Goal: Communication & Community: Ask a question

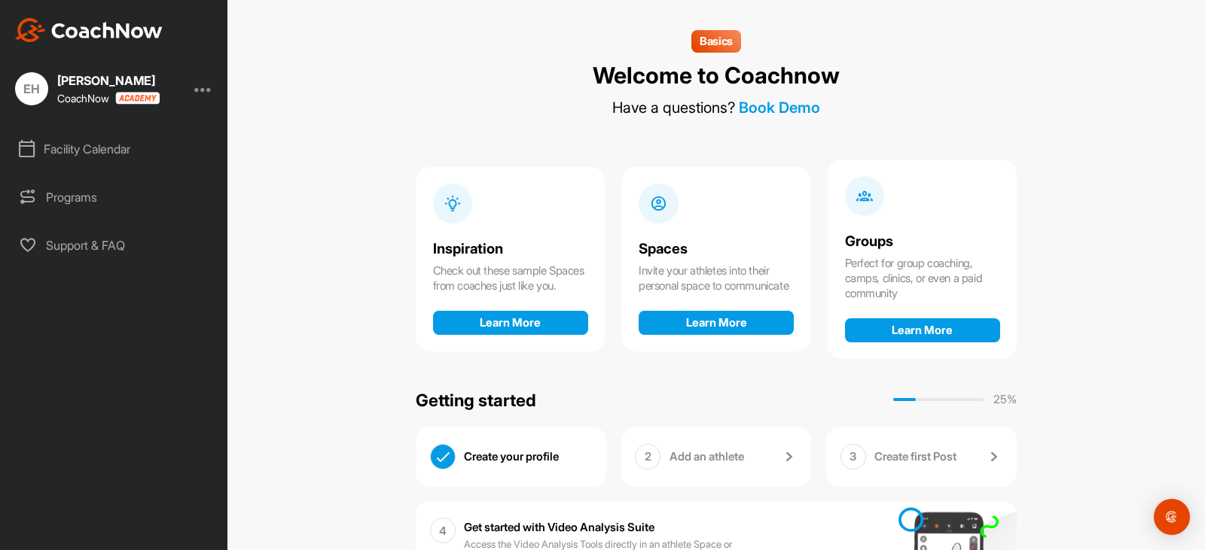
click at [75, 147] on div "Facility Calendar" at bounding box center [114, 149] width 212 height 38
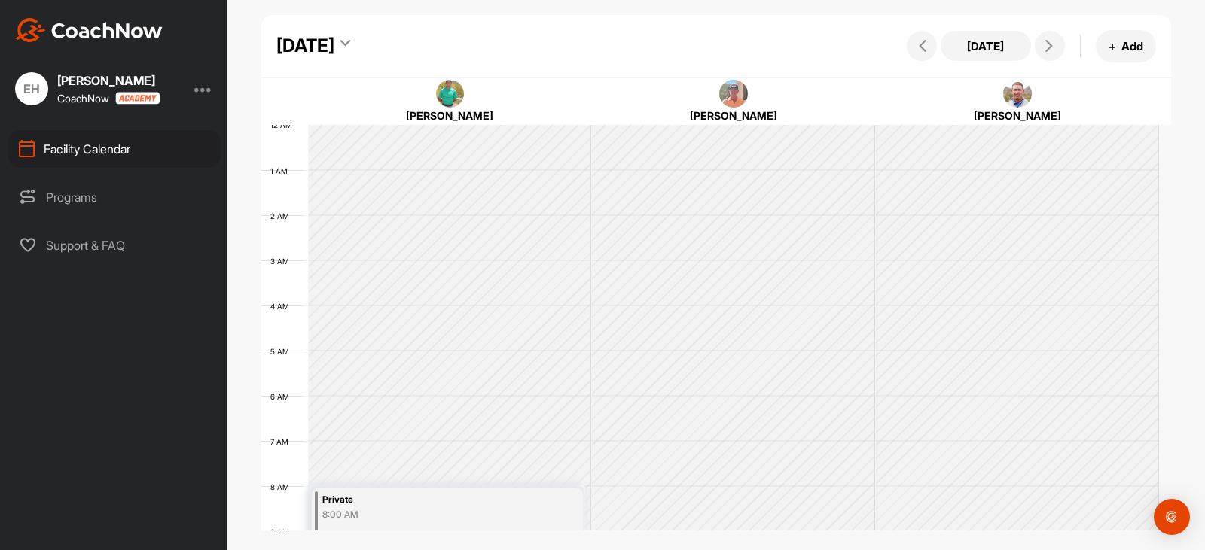
scroll to position [261, 0]
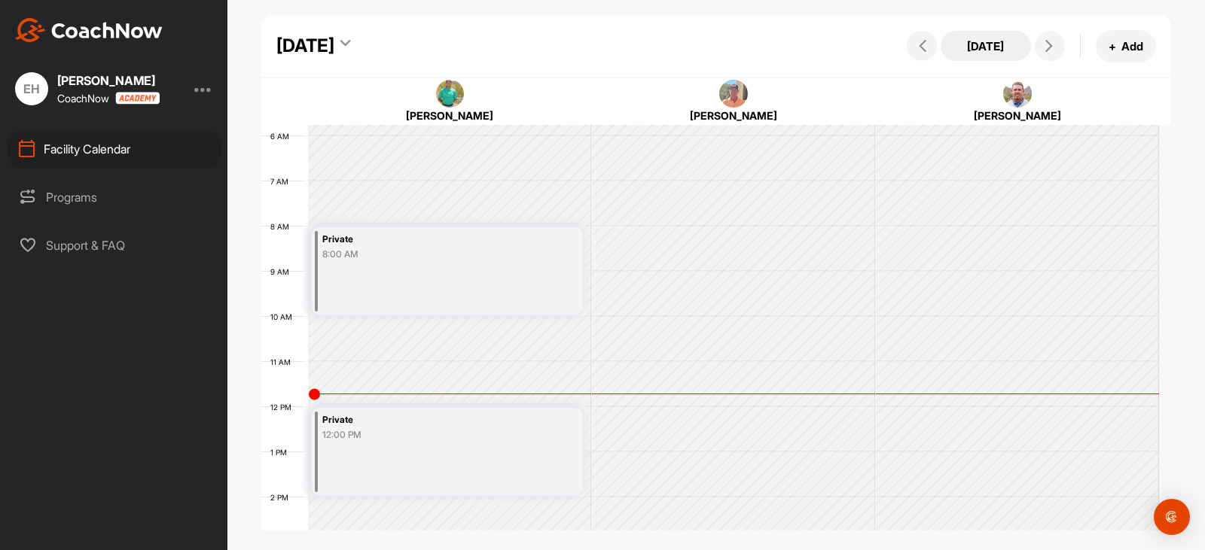
click at [1008, 48] on button "[DATE]" at bounding box center [986, 46] width 90 height 30
click at [1044, 47] on icon at bounding box center [1049, 46] width 12 height 12
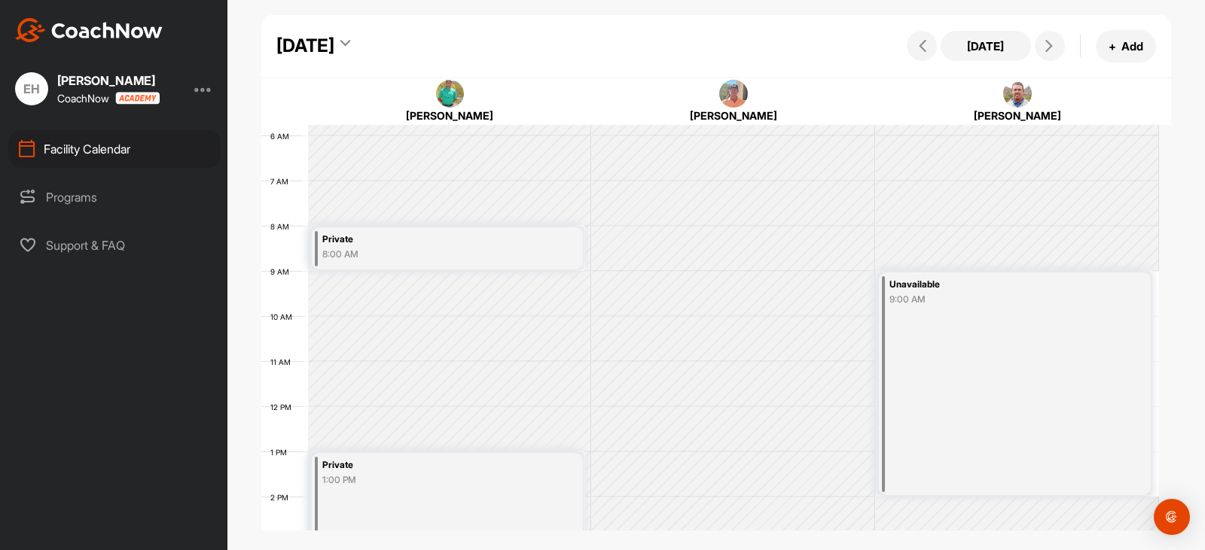
click at [350, 44] on icon at bounding box center [345, 45] width 10 height 15
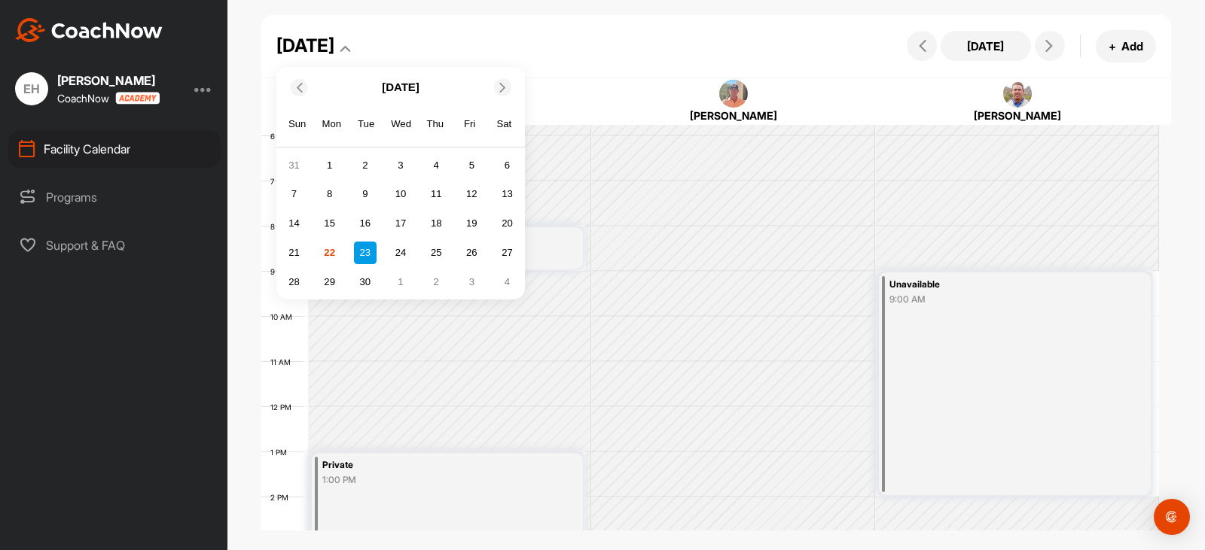
click at [496, 84] on span at bounding box center [503, 87] width 15 height 10
click at [364, 223] on div "14" at bounding box center [365, 223] width 23 height 23
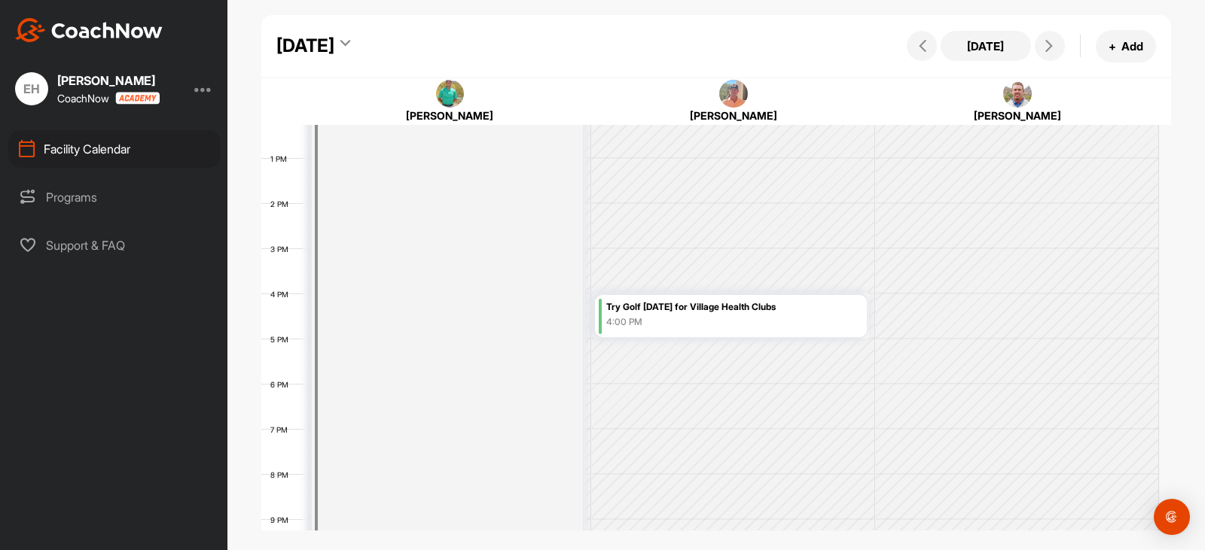
scroll to position [637, 0]
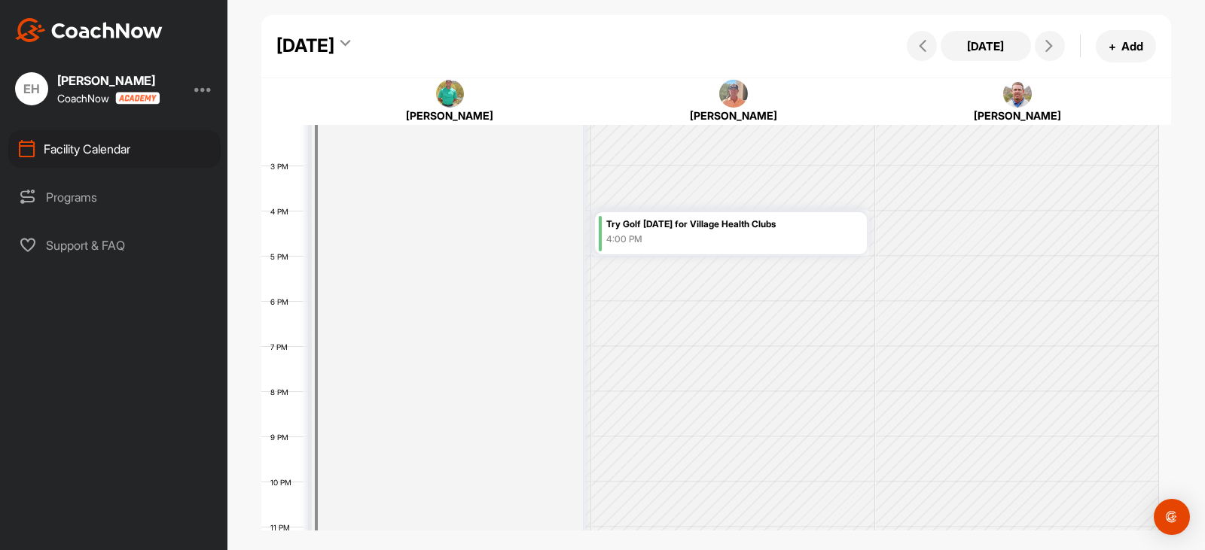
click at [738, 235] on div "4:00 PM" at bounding box center [734, 240] width 257 height 14
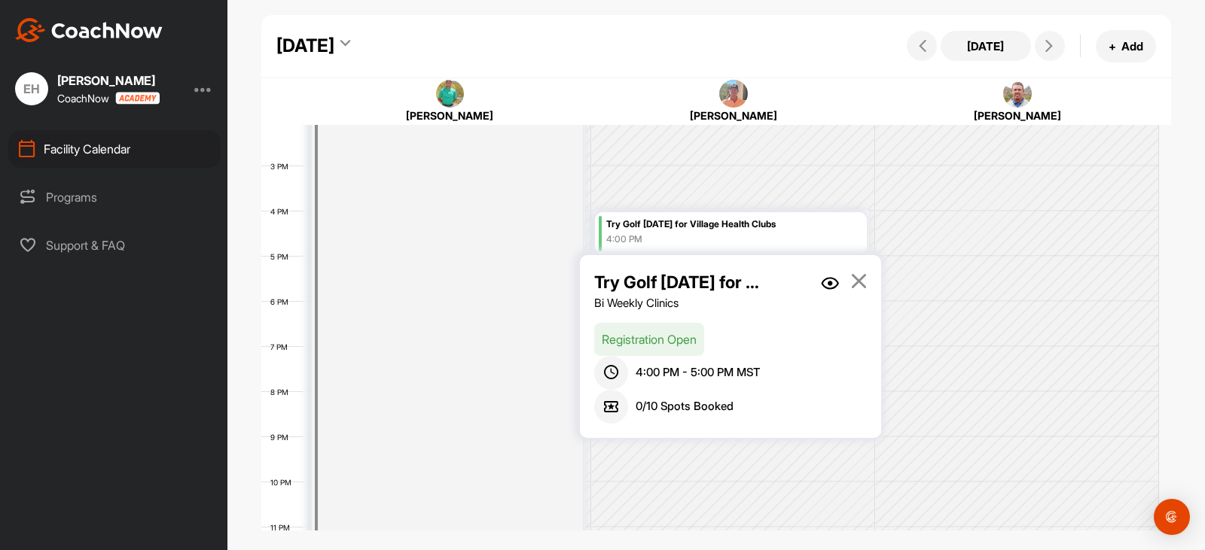
click at [609, 406] on icon at bounding box center [611, 407] width 34 height 34
drag, startPoint x: 681, startPoint y: 396, endPoint x: 689, endPoint y: 402, distance: 10.2
click at [681, 396] on div "0 / 10 Spots Booked" at bounding box center [730, 407] width 273 height 34
click at [724, 410] on span "0 / 10 Spots Booked" at bounding box center [685, 406] width 98 height 17
drag, startPoint x: 654, startPoint y: 337, endPoint x: 673, endPoint y: 318, distance: 27.7
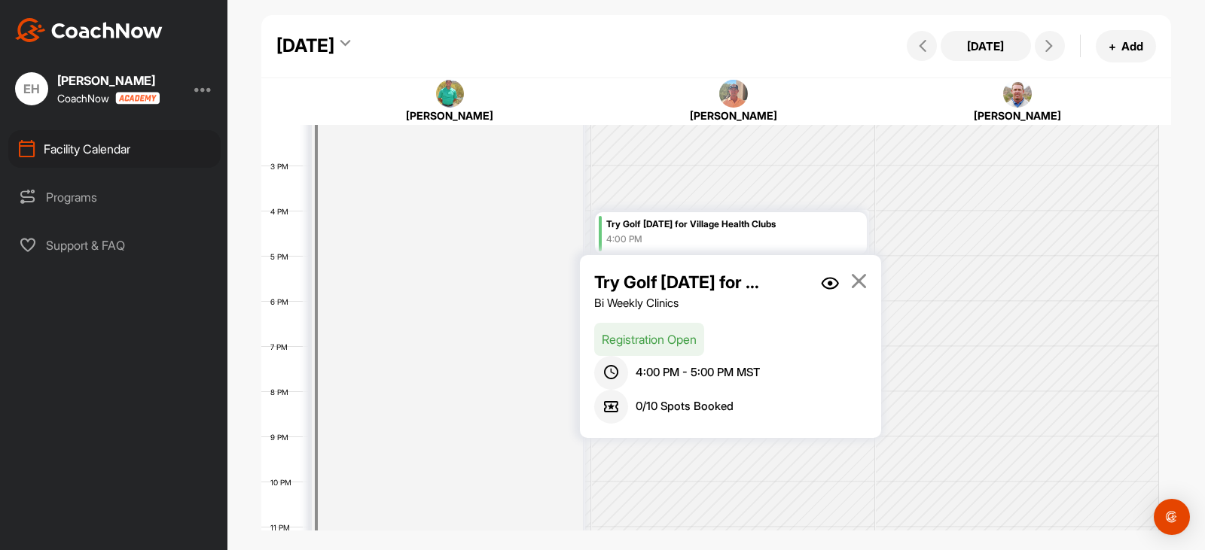
click at [654, 337] on p "Registration Open" at bounding box center [649, 339] width 110 height 33
click at [700, 282] on p "Try Golf [DATE] for Village Health Clubs" at bounding box center [678, 283] width 169 height 26
click at [821, 233] on div "4:00 PM" at bounding box center [734, 240] width 257 height 14
click at [814, 239] on div "4:00 PM" at bounding box center [734, 240] width 257 height 14
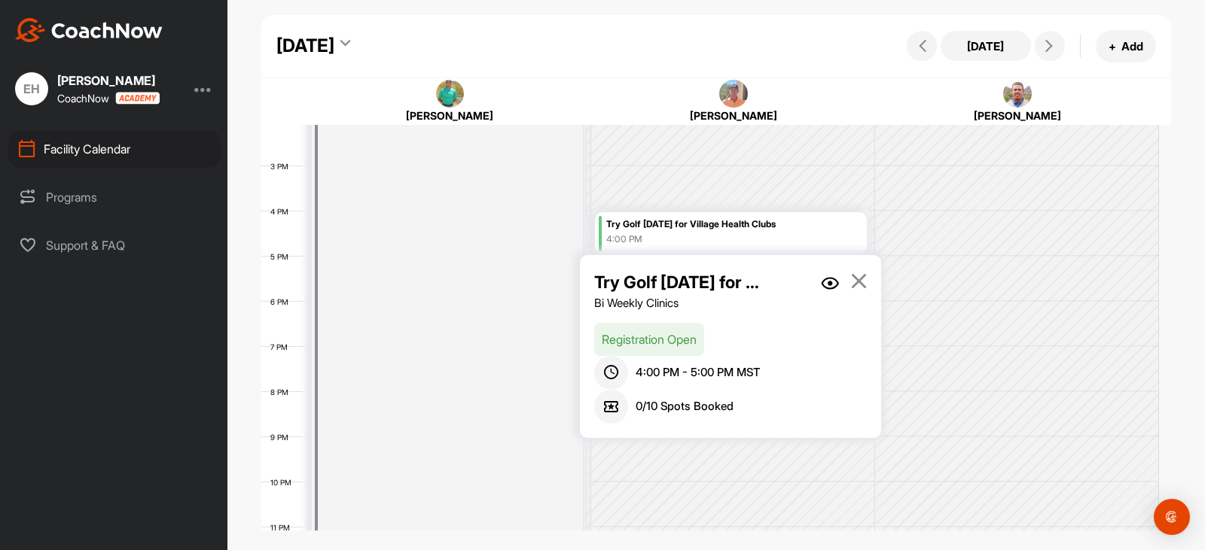
click at [828, 290] on img at bounding box center [830, 283] width 18 height 13
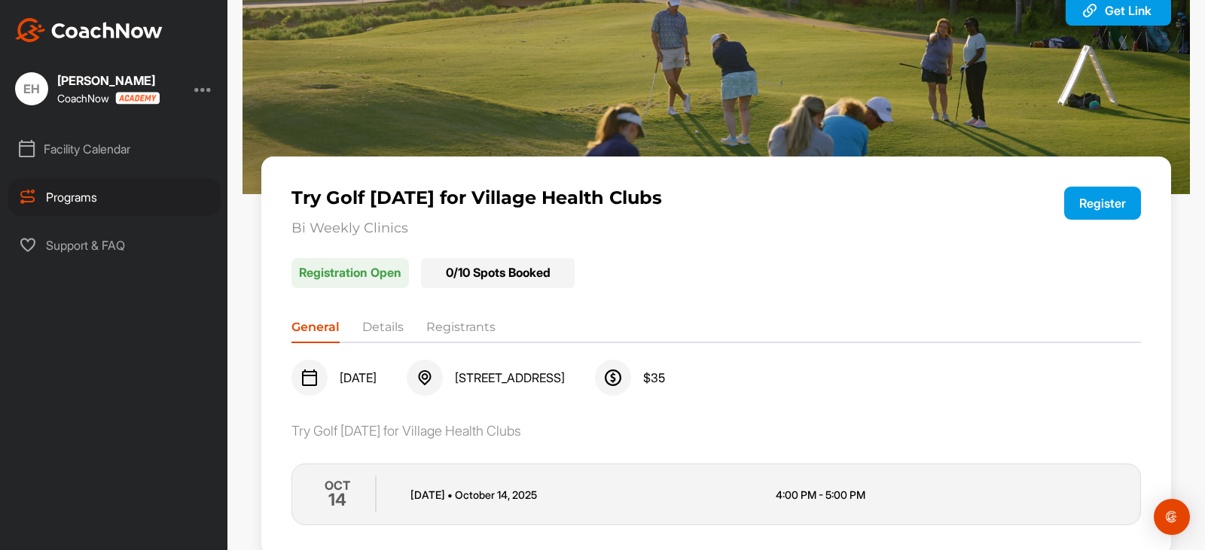
scroll to position [102, 0]
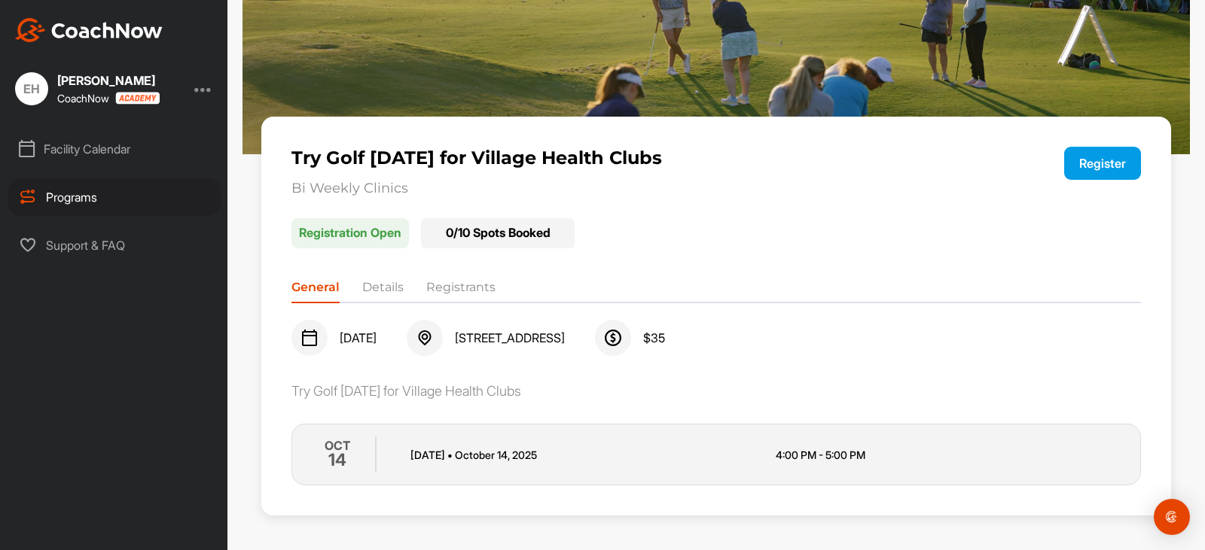
click at [1084, 170] on button "Register" at bounding box center [1102, 163] width 77 height 33
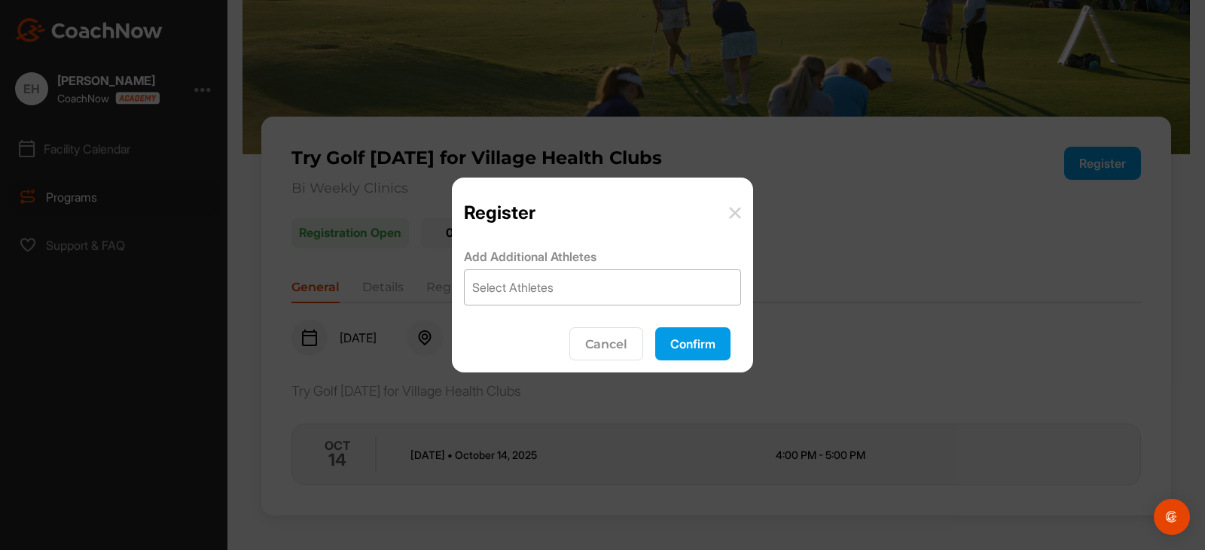
click at [531, 297] on div "Select Athletes" at bounding box center [603, 287] width 276 height 35
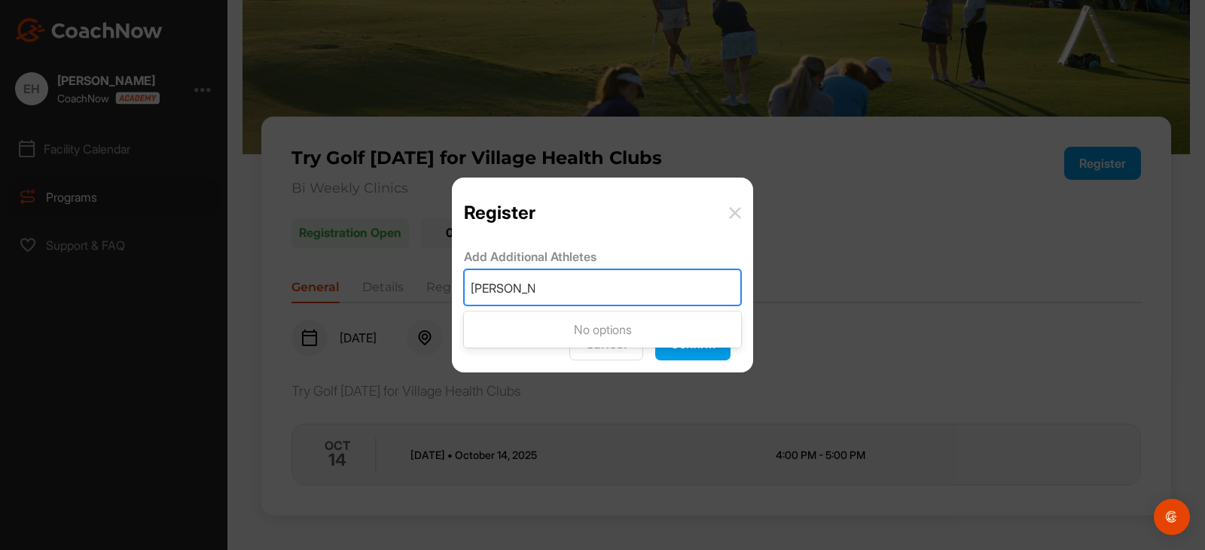
type input "[PERSON_NAME]"
click at [732, 212] on img at bounding box center [735, 213] width 12 height 12
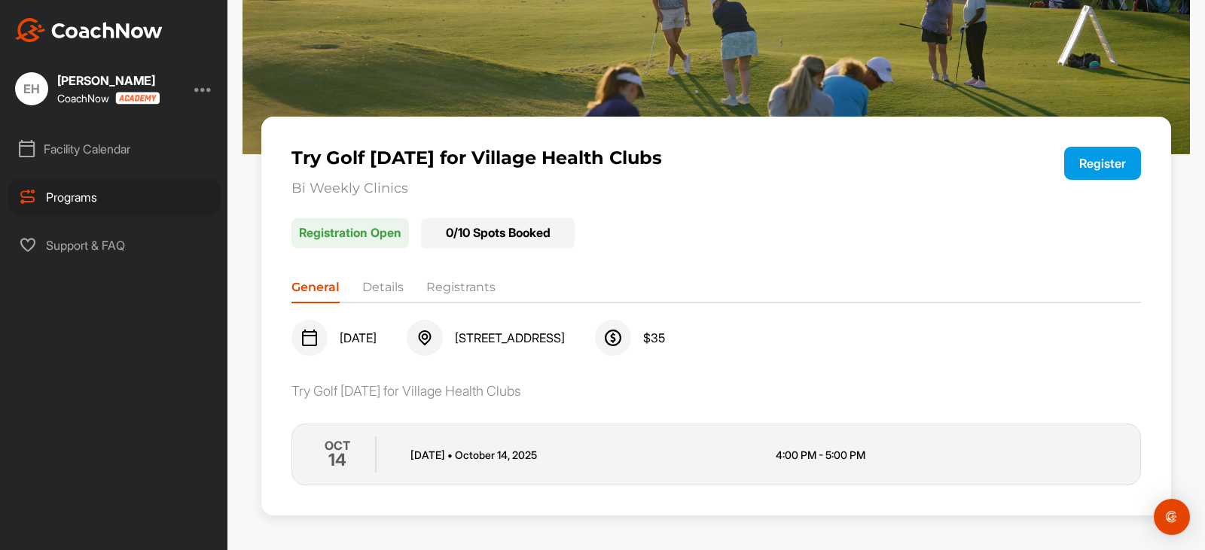
click at [1076, 162] on button "Register" at bounding box center [1102, 163] width 77 height 33
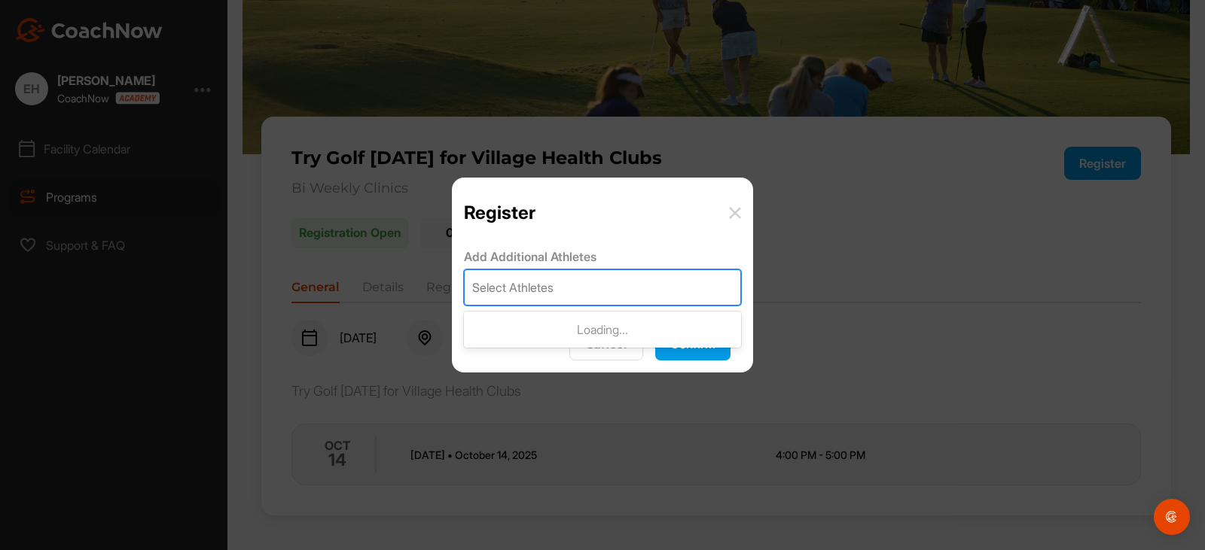
click at [620, 294] on div "Select Athletes" at bounding box center [603, 287] width 276 height 35
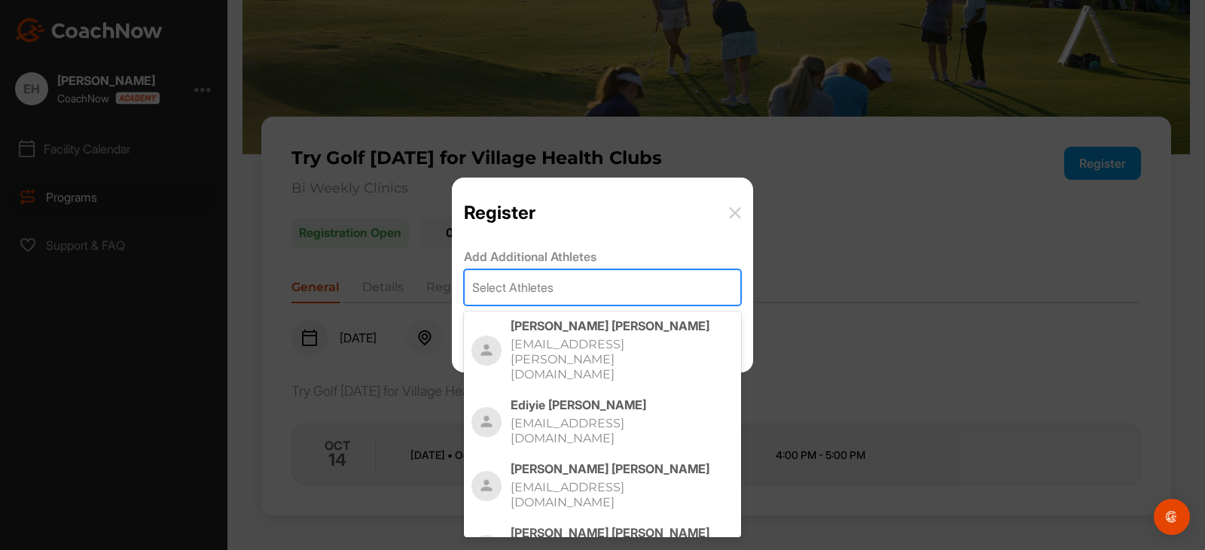
scroll to position [759, 0]
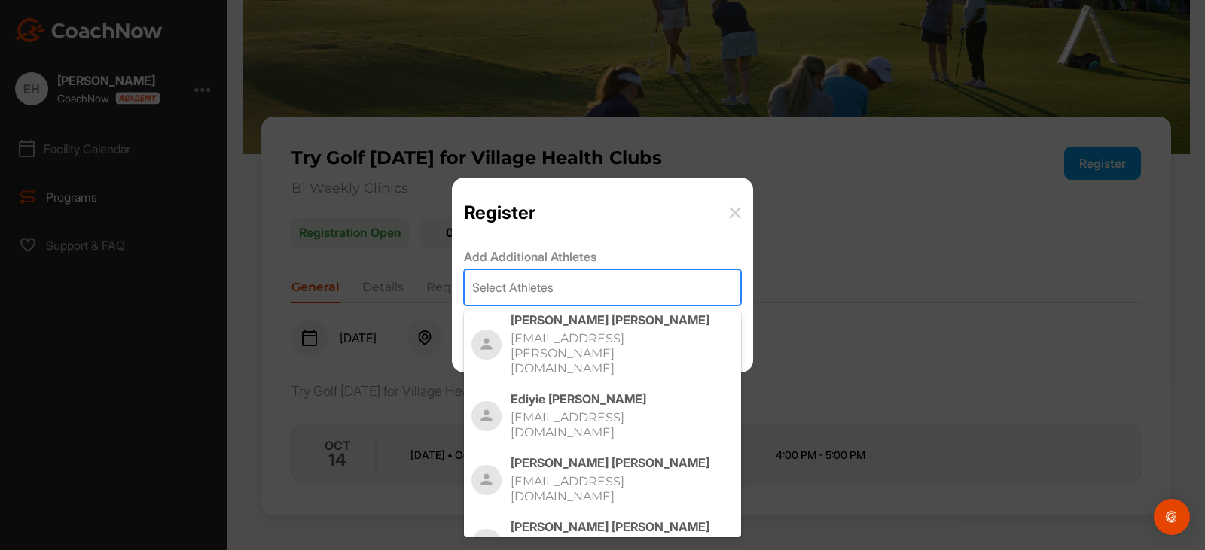
click at [733, 217] on img at bounding box center [735, 213] width 12 height 12
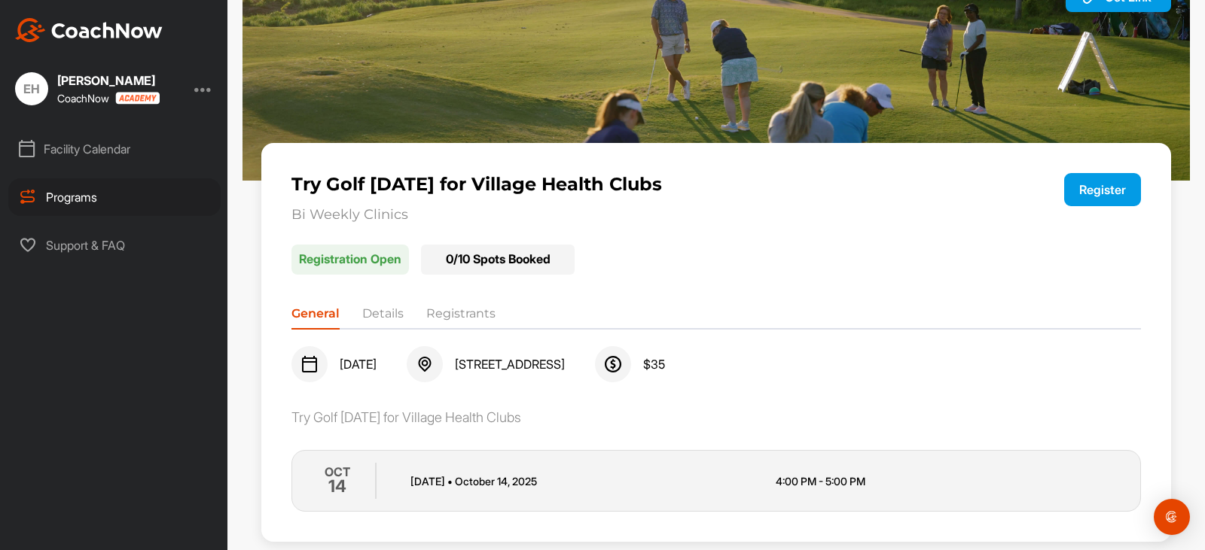
scroll to position [102, 0]
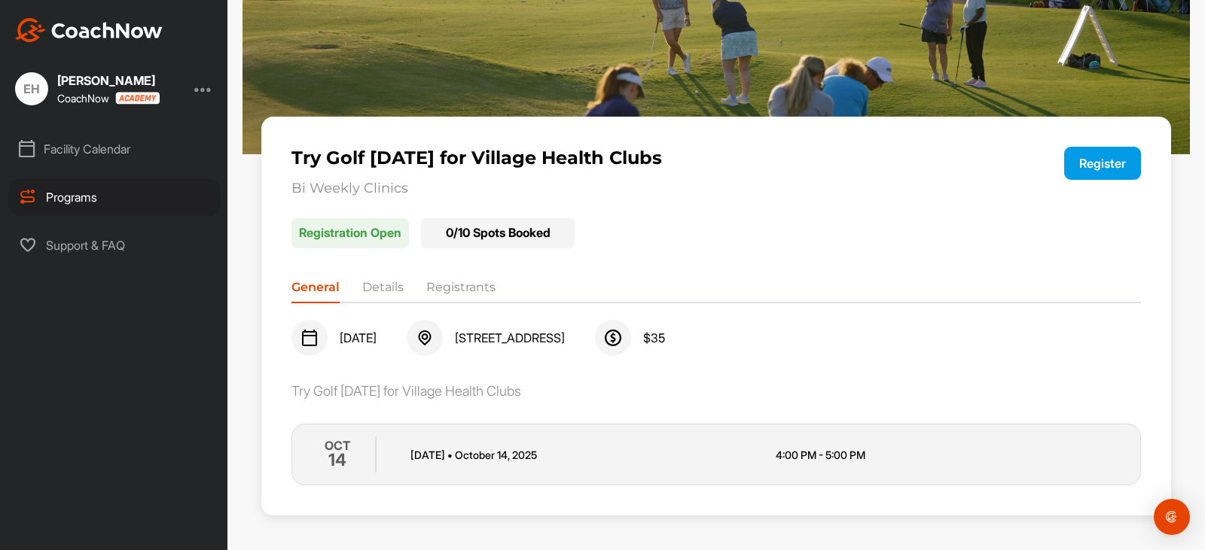
click at [448, 297] on li "Registrants" at bounding box center [460, 291] width 69 height 24
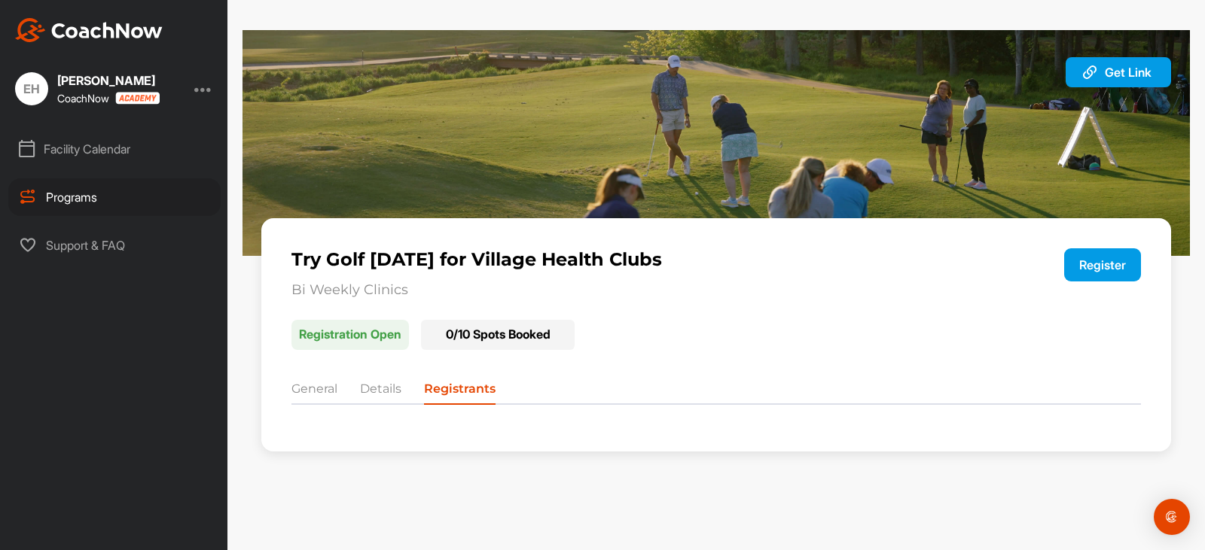
click at [1094, 261] on button "Register" at bounding box center [1102, 264] width 77 height 33
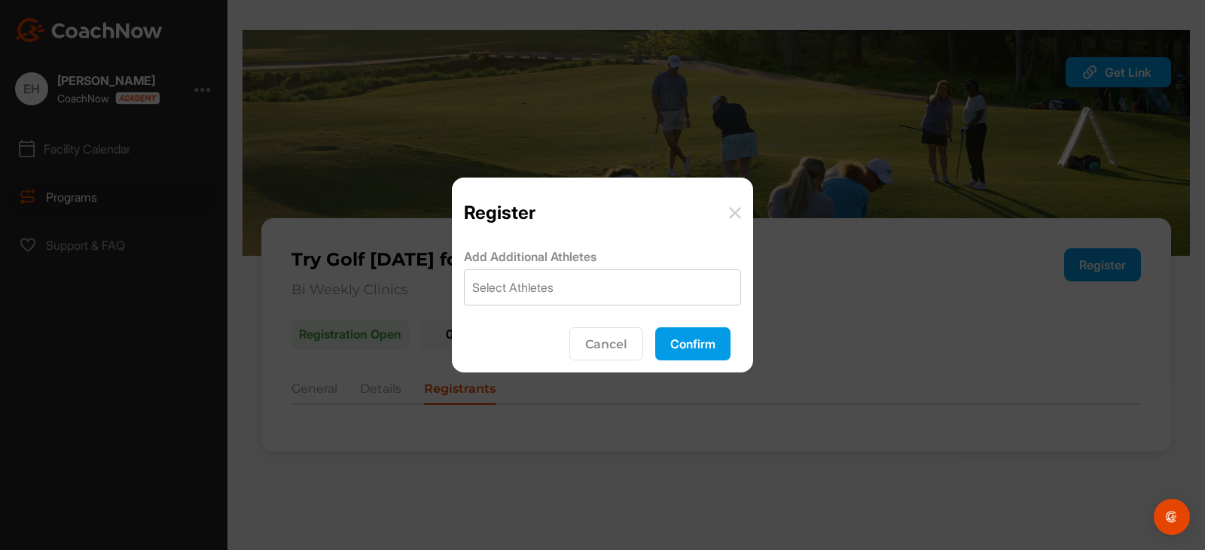
click at [736, 211] on img at bounding box center [735, 213] width 12 height 12
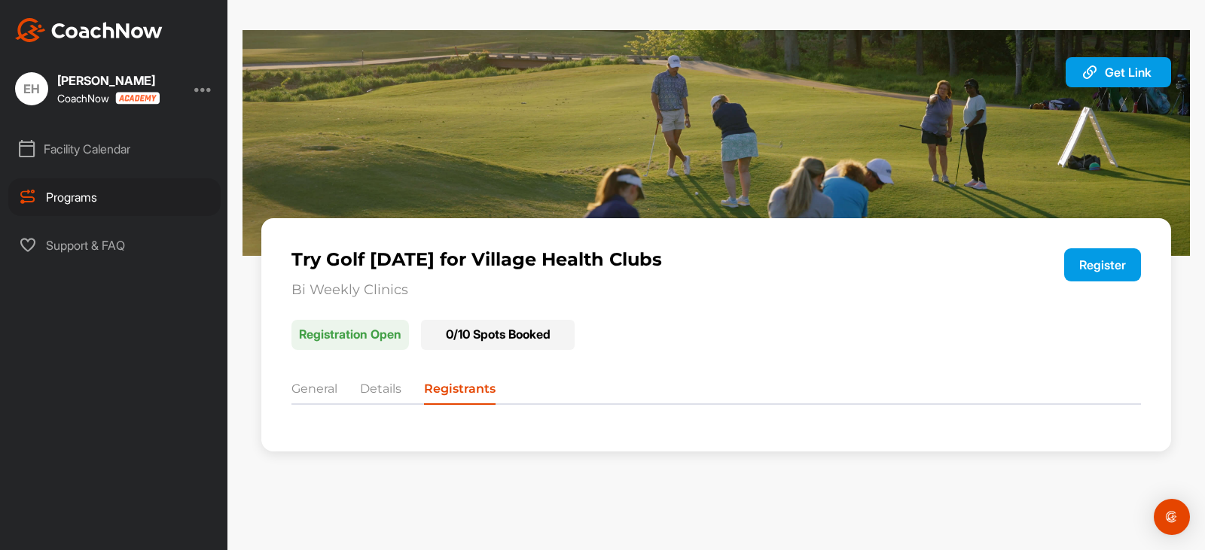
click at [200, 93] on div at bounding box center [203, 89] width 18 height 18
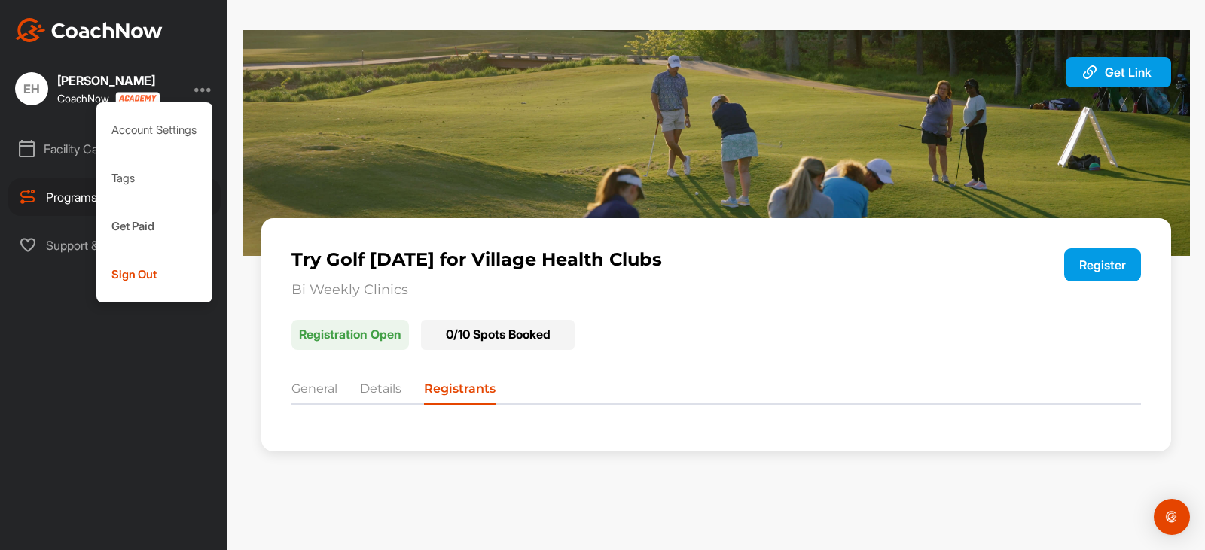
click at [203, 87] on div at bounding box center [203, 89] width 18 height 18
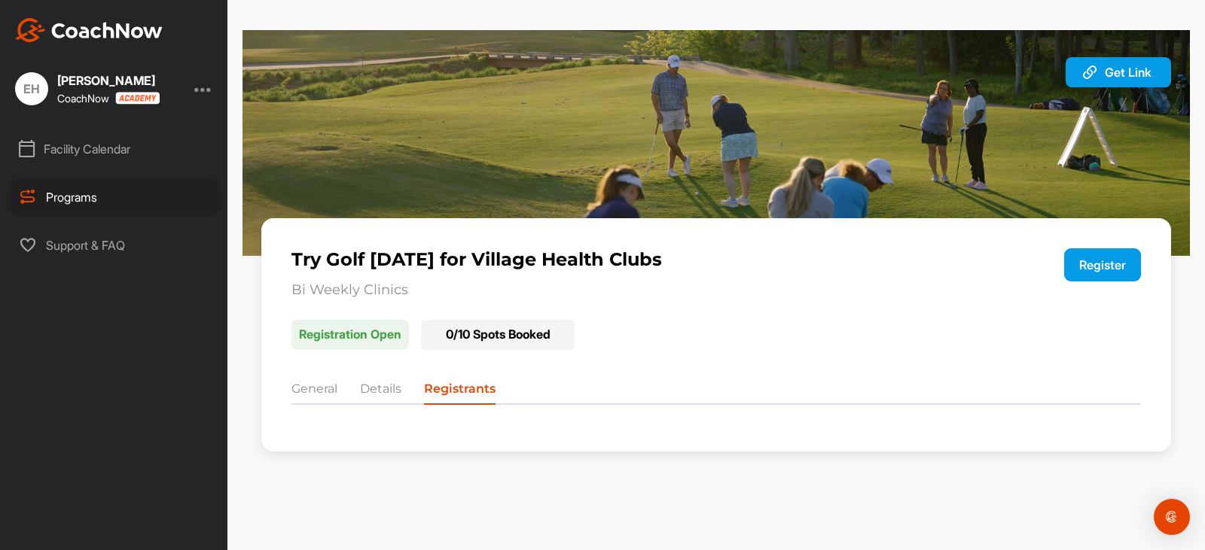
click at [30, 92] on div "EH" at bounding box center [31, 88] width 33 height 33
click at [207, 87] on div at bounding box center [203, 89] width 18 height 18
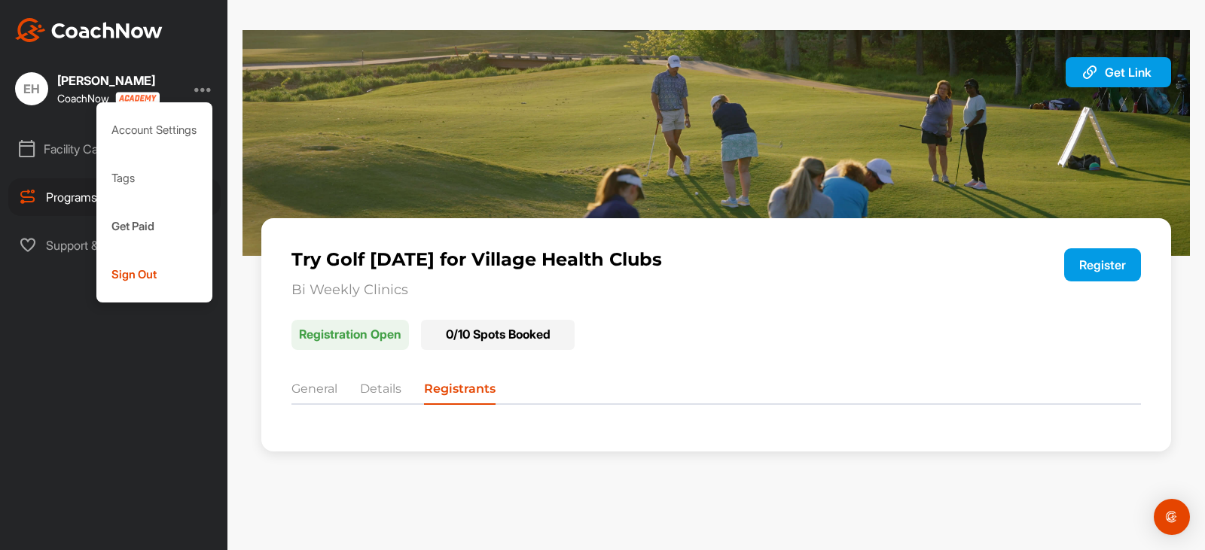
click at [74, 85] on div "[PERSON_NAME]" at bounding box center [108, 81] width 102 height 12
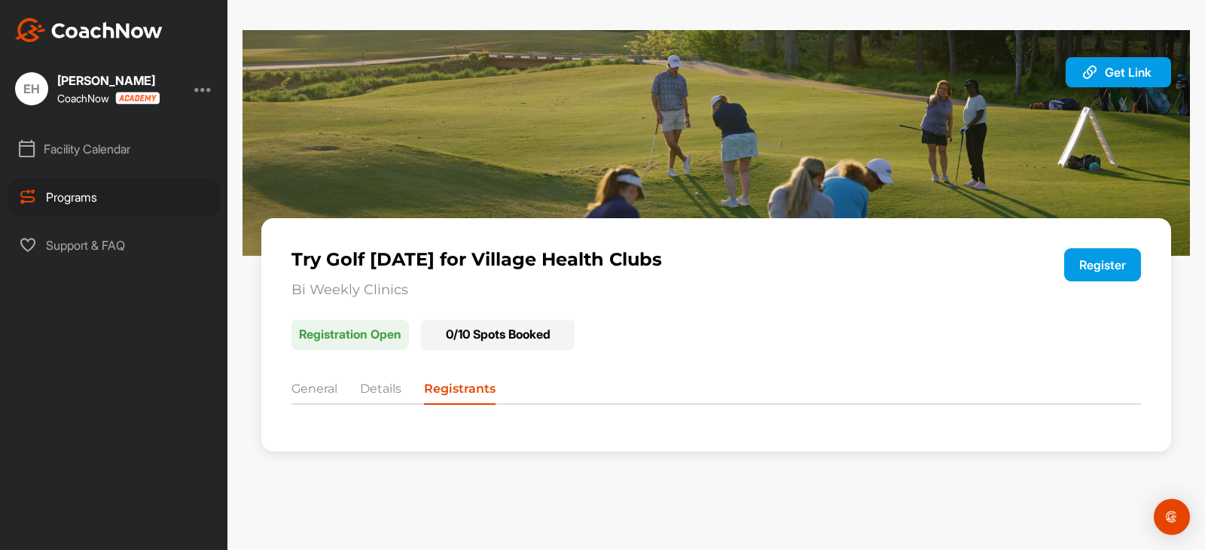
click at [38, 91] on div "EH" at bounding box center [31, 88] width 33 height 33
click at [74, 30] on img at bounding box center [89, 30] width 148 height 24
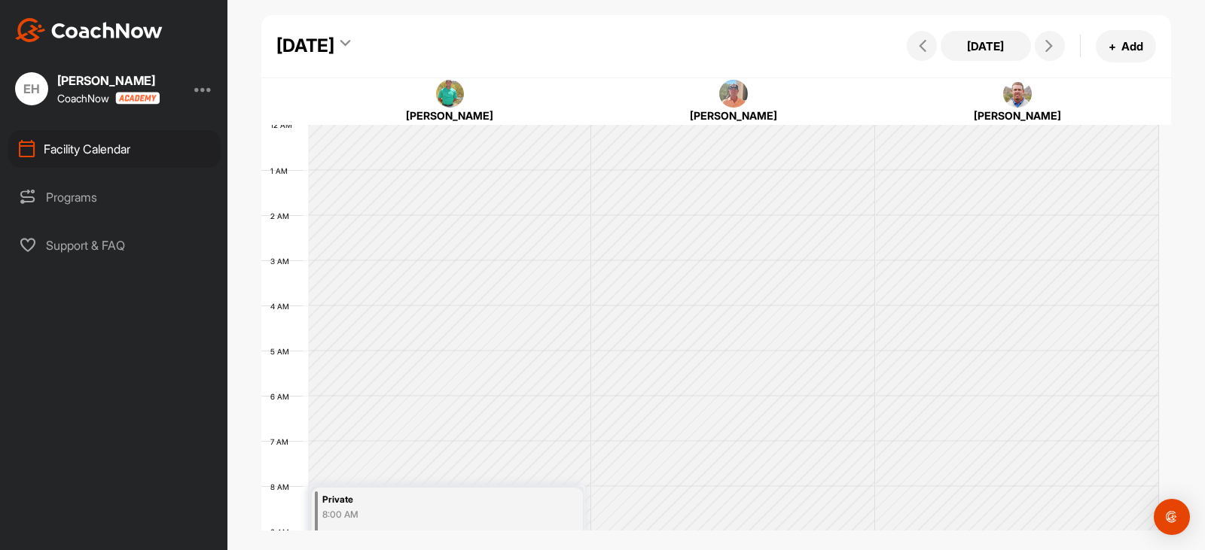
scroll to position [261, 0]
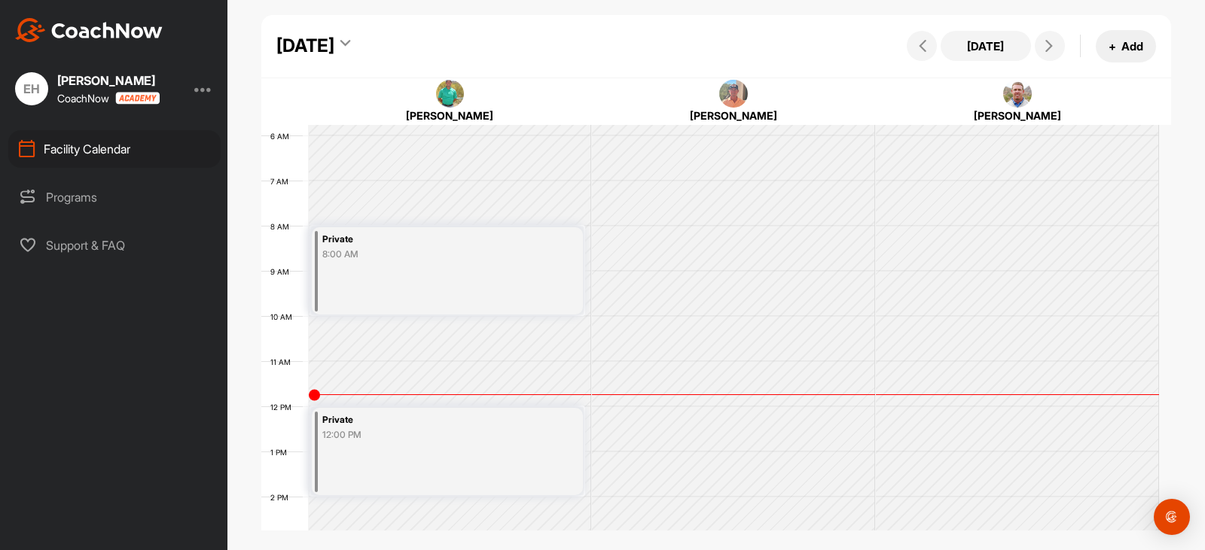
click at [1140, 48] on button "+ Add" at bounding box center [1126, 46] width 60 height 32
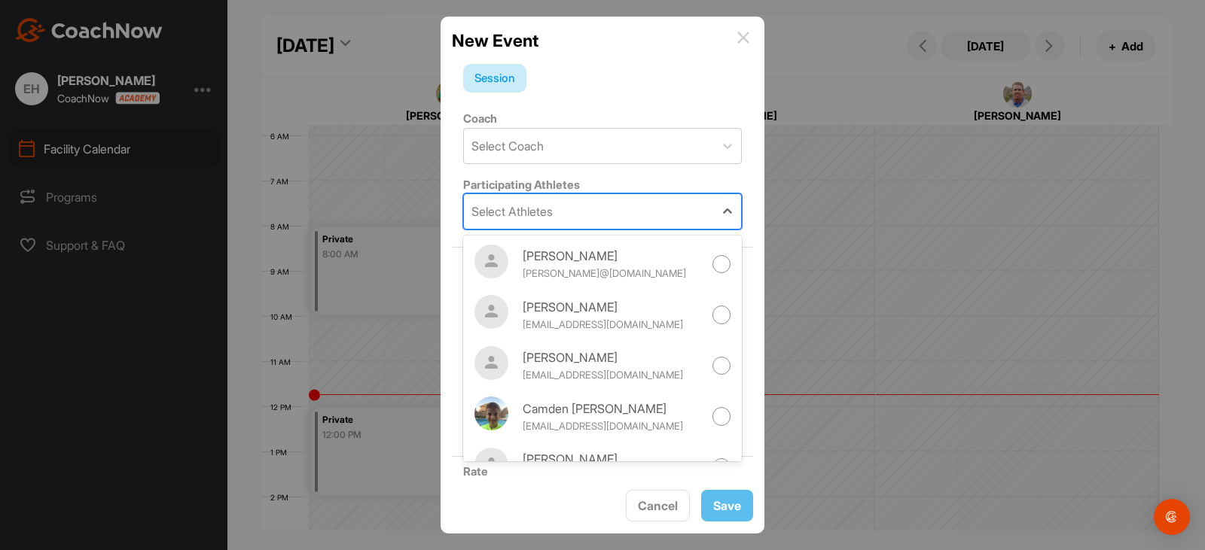
click at [532, 214] on div "Select Athletes" at bounding box center [511, 212] width 81 height 18
click at [745, 35] on img at bounding box center [743, 38] width 12 height 12
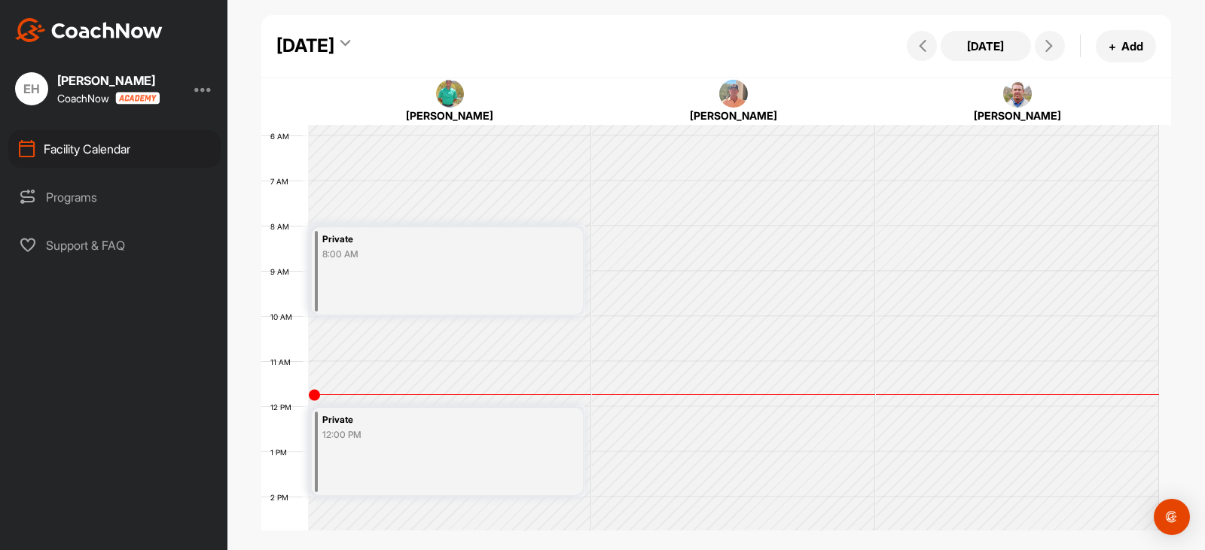
click at [99, 202] on div "Programs" at bounding box center [114, 197] width 212 height 38
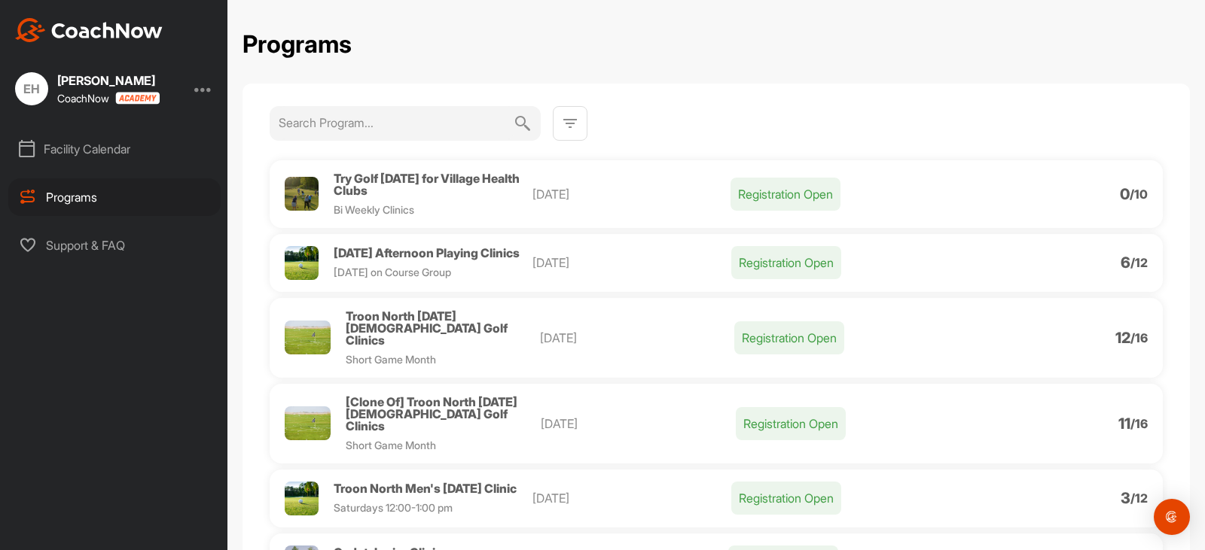
click at [382, 123] on input at bounding box center [396, 122] width 235 height 33
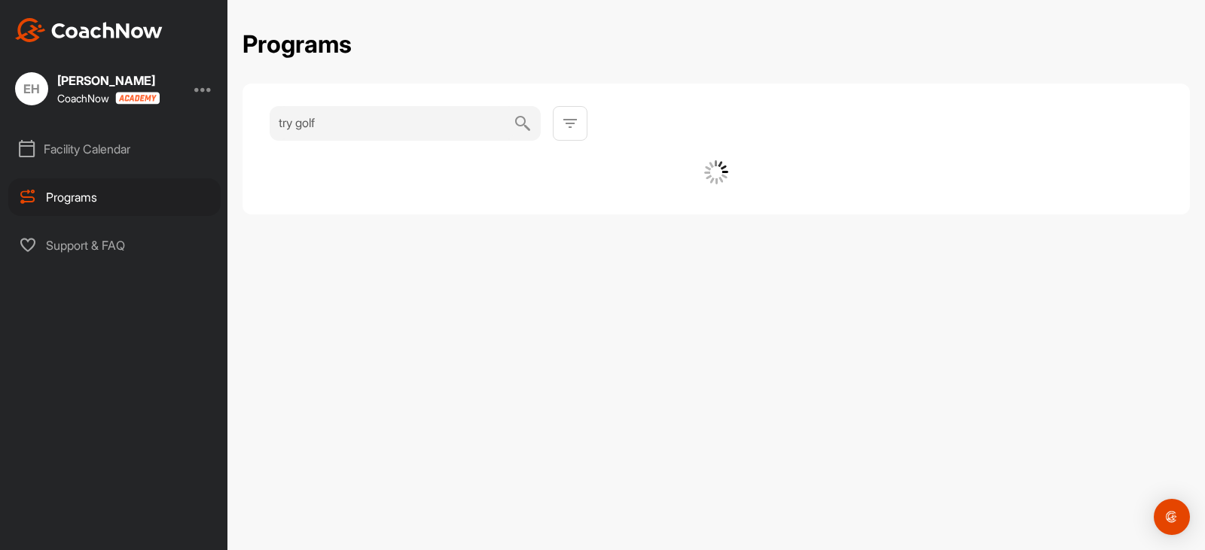
type input "try golf"
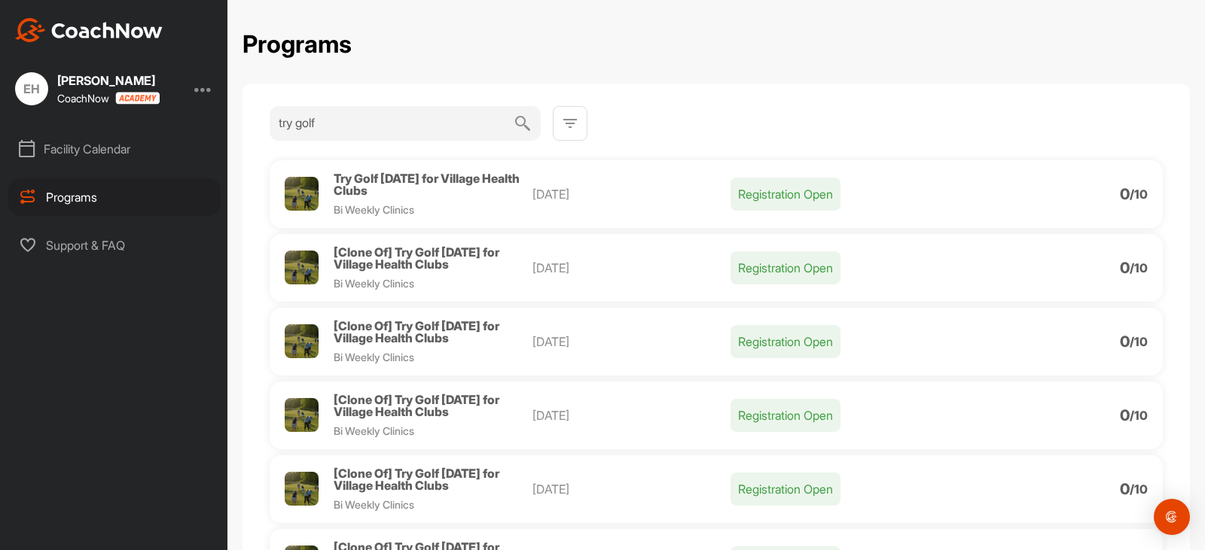
click at [778, 200] on p "Registration Open" at bounding box center [785, 194] width 110 height 33
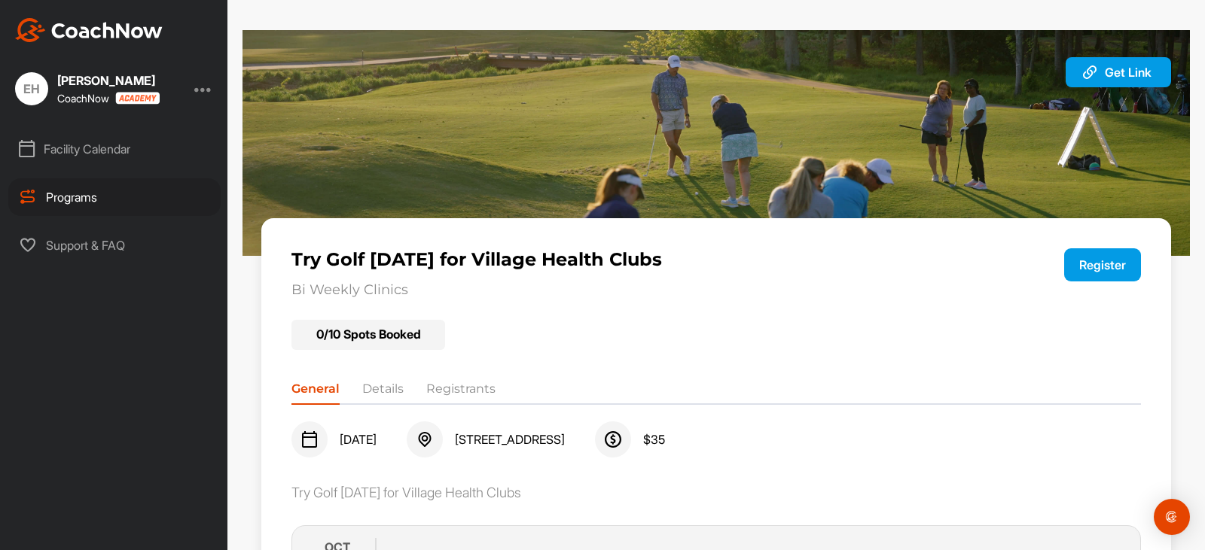
scroll to position [102, 0]
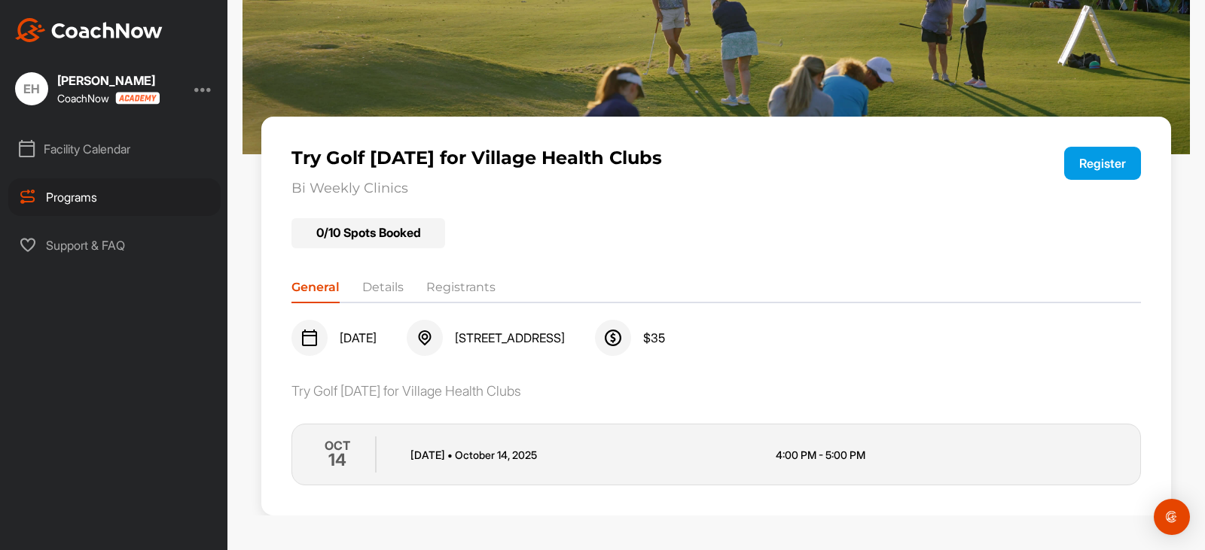
click at [1102, 167] on button "Register" at bounding box center [1102, 163] width 77 height 33
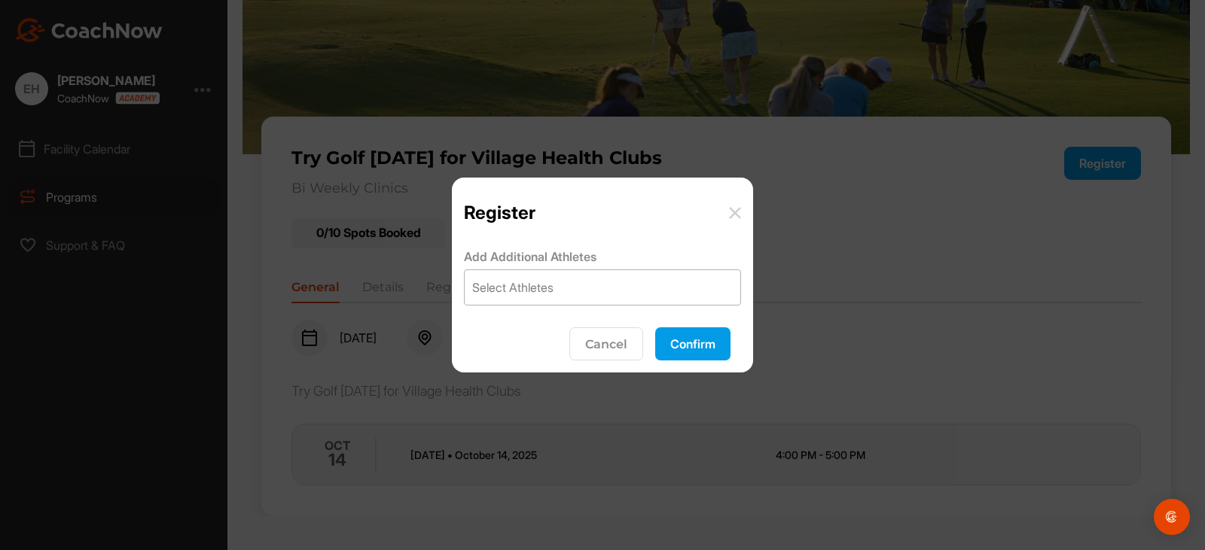
click at [527, 286] on div "Select Athletes" at bounding box center [512, 288] width 81 height 18
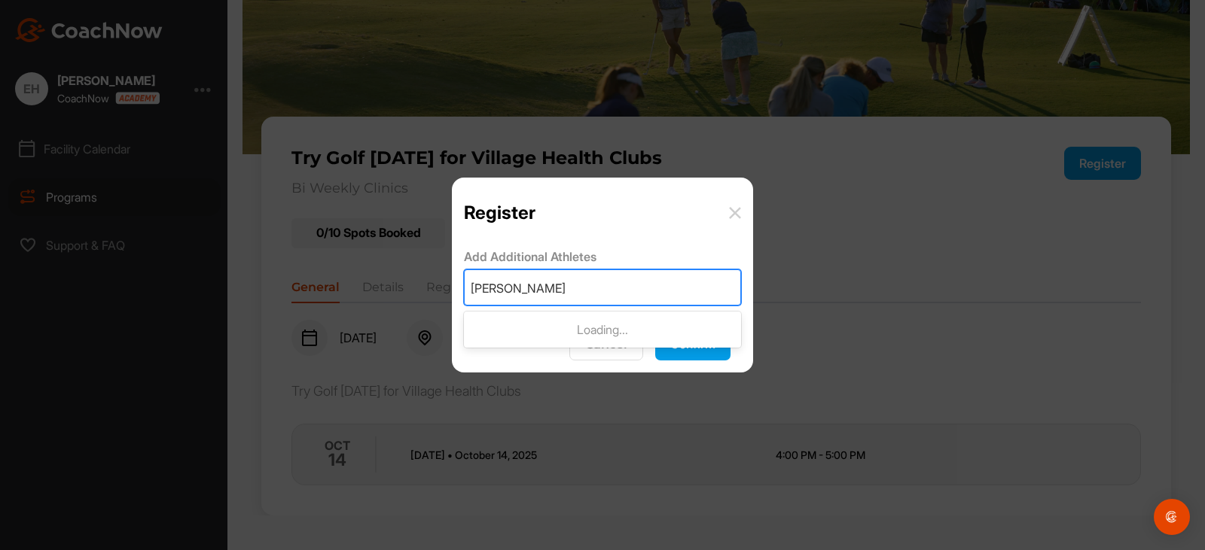
type input "[PERSON_NAME]"
drag, startPoint x: 559, startPoint y: 334, endPoint x: 627, endPoint y: 272, distance: 91.6
click at [559, 334] on div "No options" at bounding box center [602, 330] width 277 height 30
click at [733, 209] on img at bounding box center [735, 213] width 12 height 12
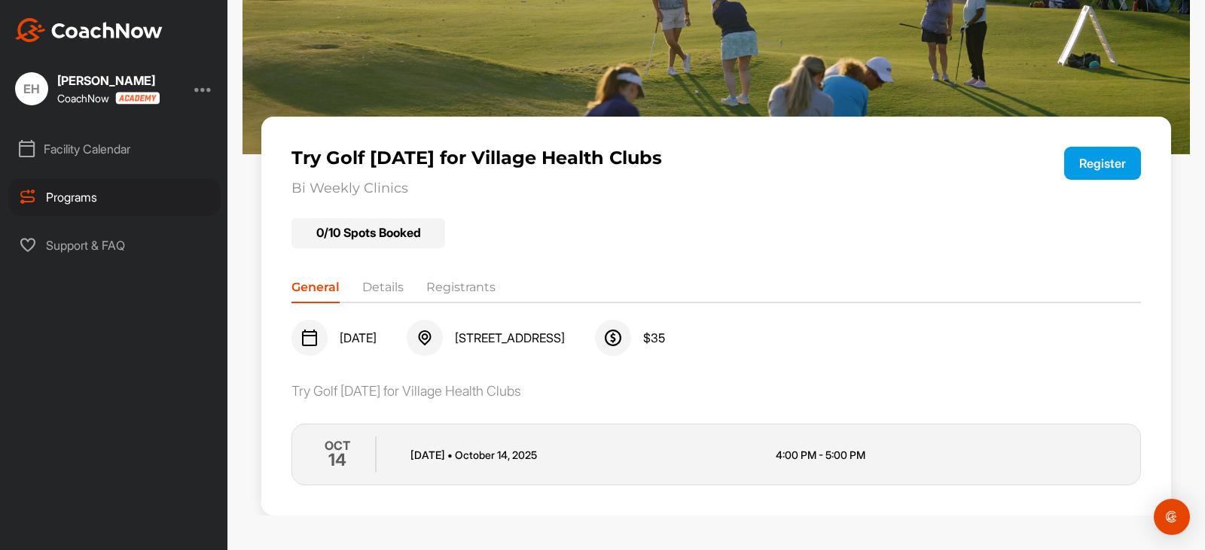
click at [109, 242] on div "Support & FAQ" at bounding box center [114, 246] width 212 height 38
click at [398, 284] on li "Details" at bounding box center [382, 291] width 41 height 24
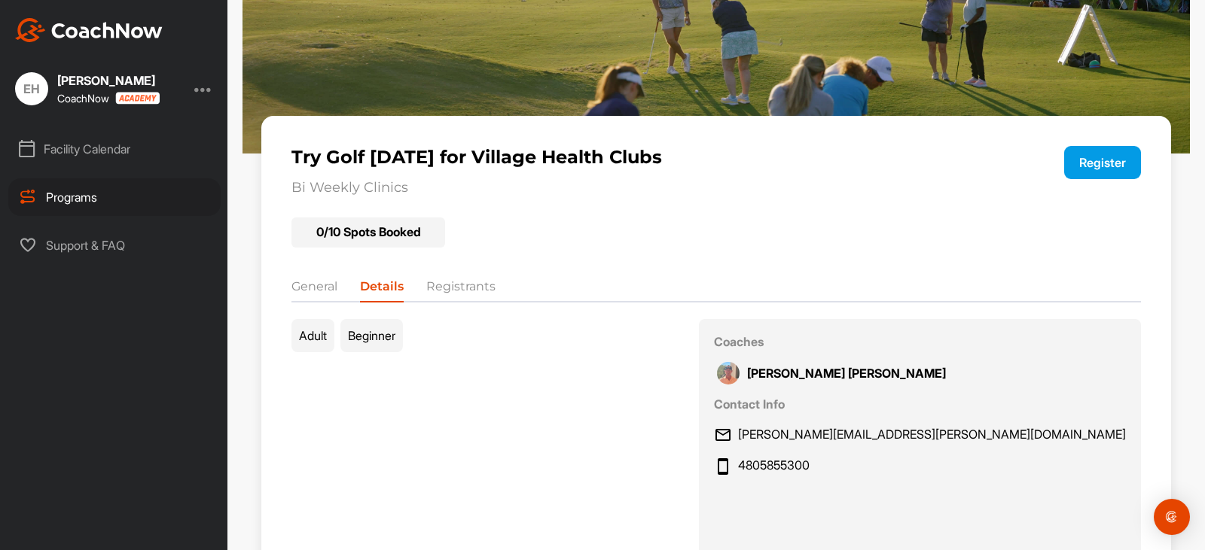
click at [474, 283] on li "Registrants" at bounding box center [460, 290] width 69 height 24
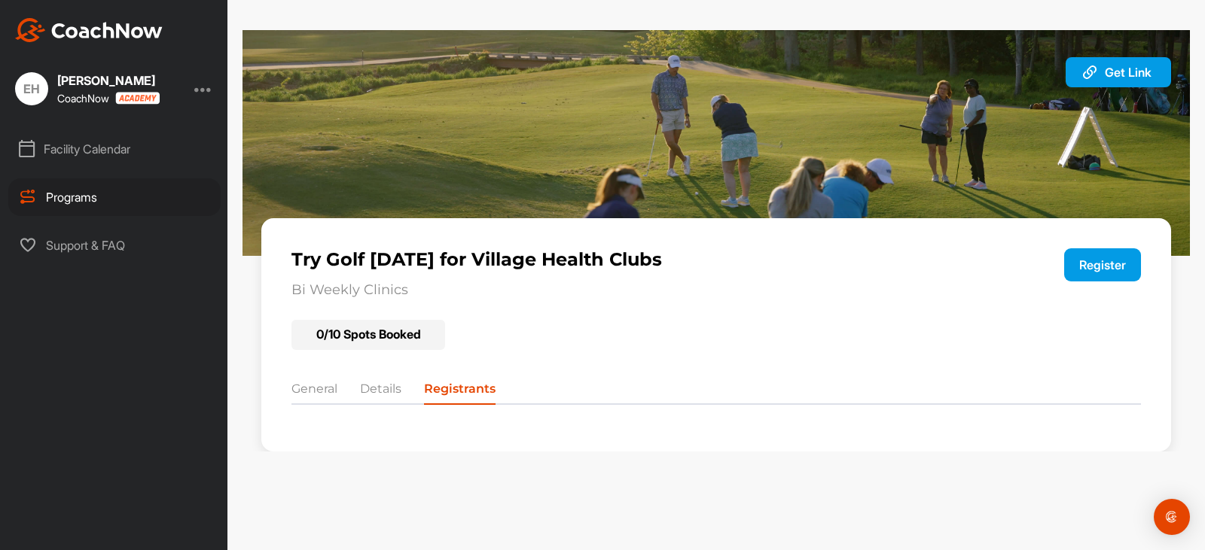
scroll to position [0, 0]
click at [1118, 74] on span "Get Link" at bounding box center [1128, 72] width 47 height 15
click at [1091, 272] on button "Register" at bounding box center [1102, 264] width 77 height 33
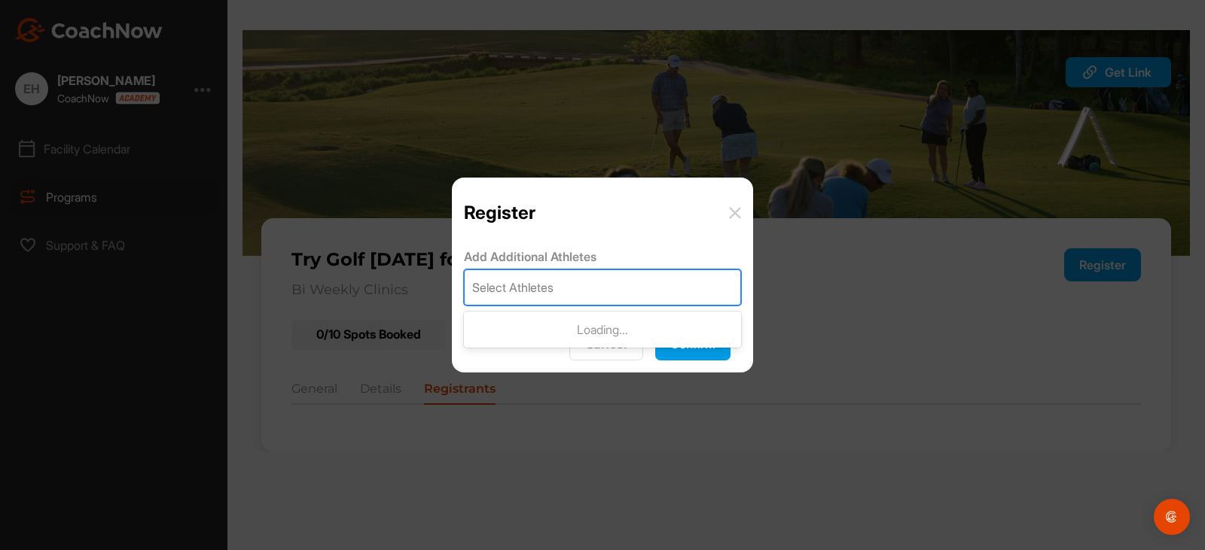
click at [570, 293] on div "Select Athletes" at bounding box center [603, 287] width 276 height 35
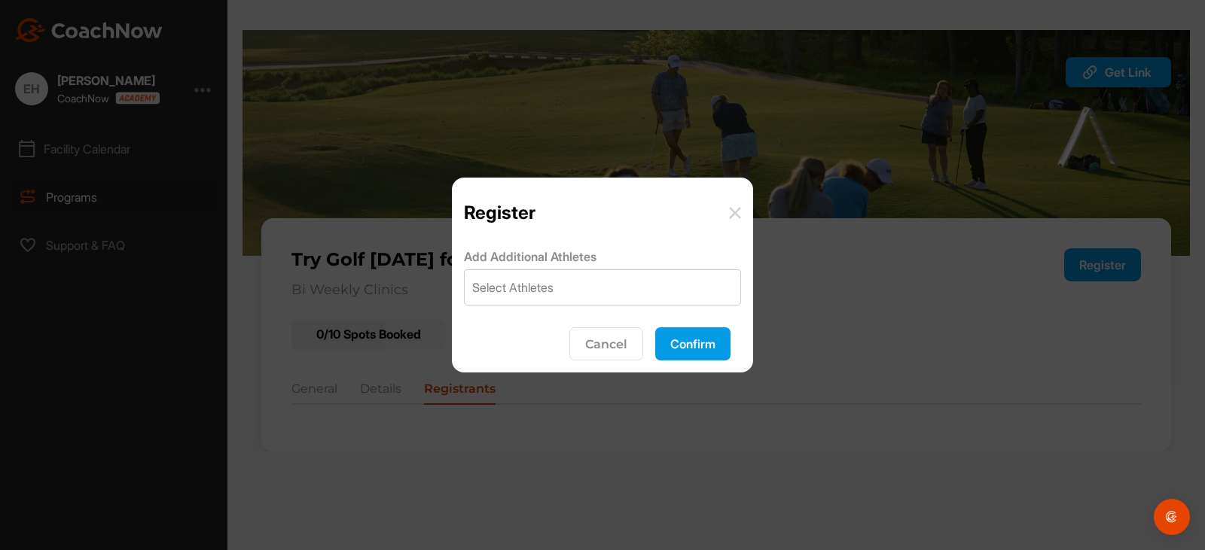
click at [730, 216] on img at bounding box center [735, 213] width 12 height 12
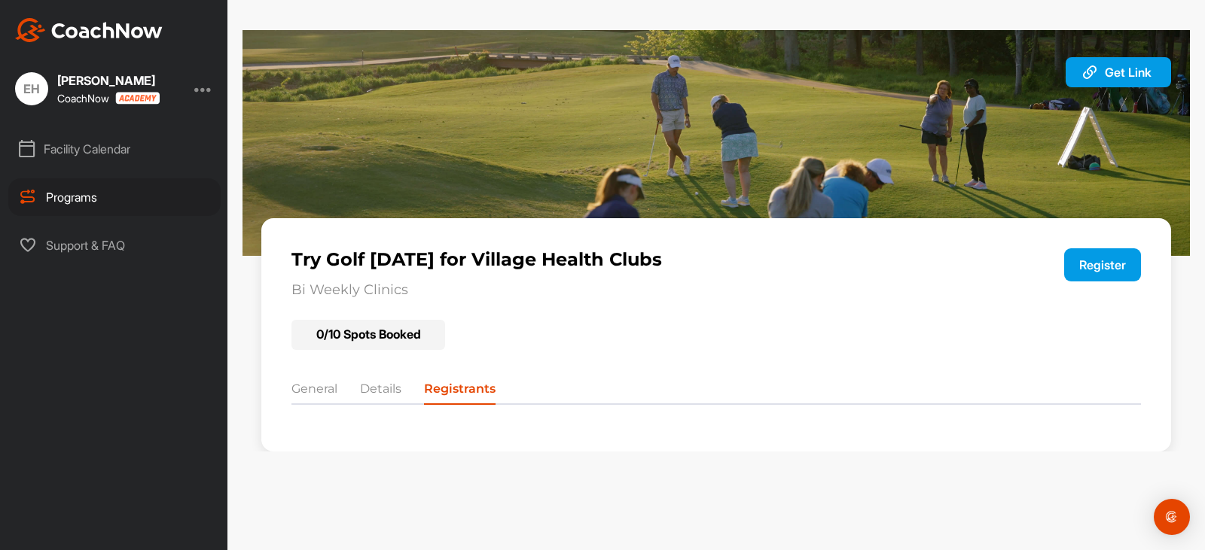
click at [63, 31] on img at bounding box center [89, 30] width 148 height 24
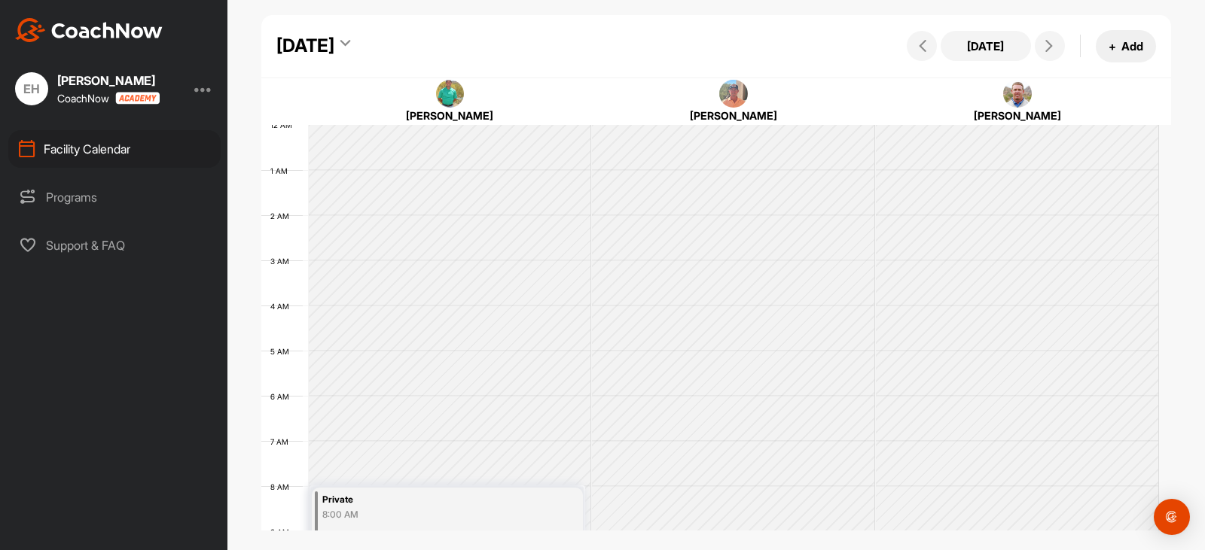
click at [1117, 41] on button "+ Add" at bounding box center [1126, 46] width 60 height 32
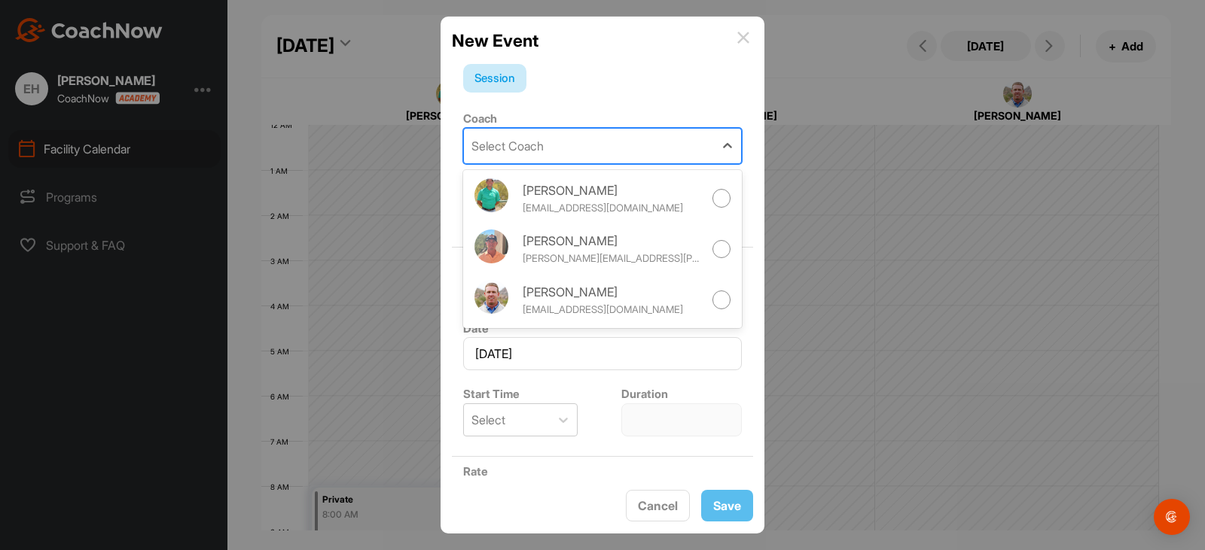
click at [525, 141] on div "Select Coach" at bounding box center [507, 146] width 72 height 18
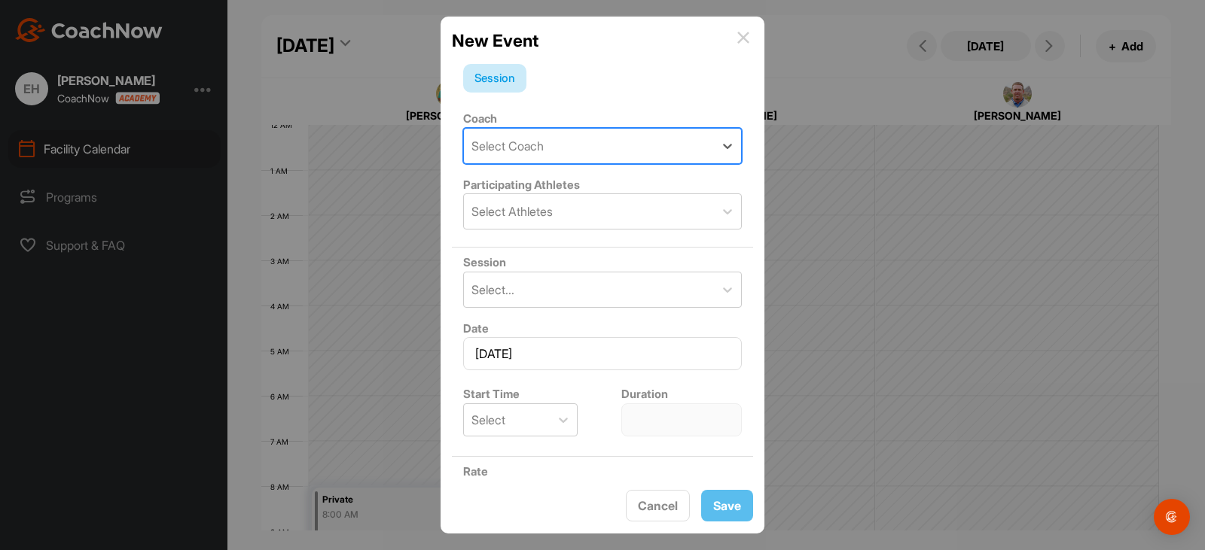
click at [530, 145] on div "Select Coach" at bounding box center [507, 146] width 72 height 18
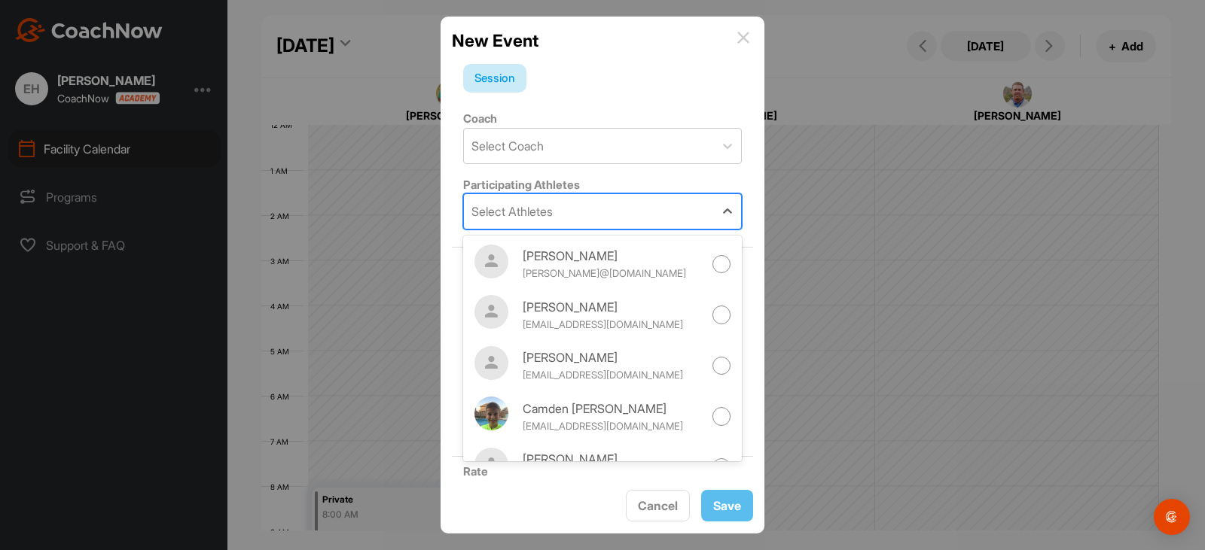
click at [567, 211] on div "Select Athletes" at bounding box center [589, 211] width 250 height 35
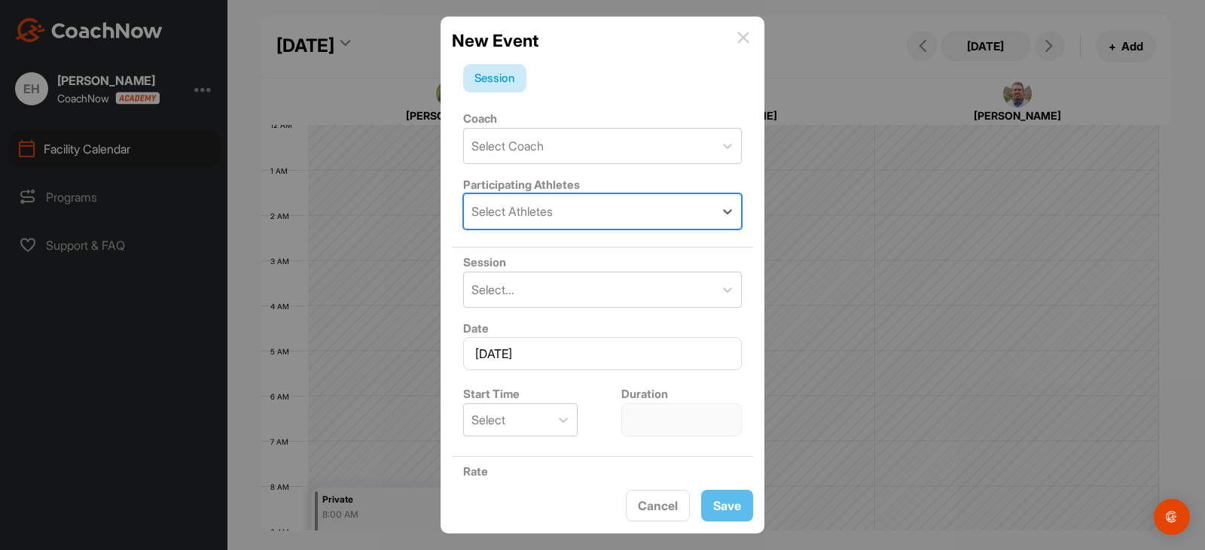
click at [567, 211] on div "Select Athletes" at bounding box center [589, 211] width 250 height 35
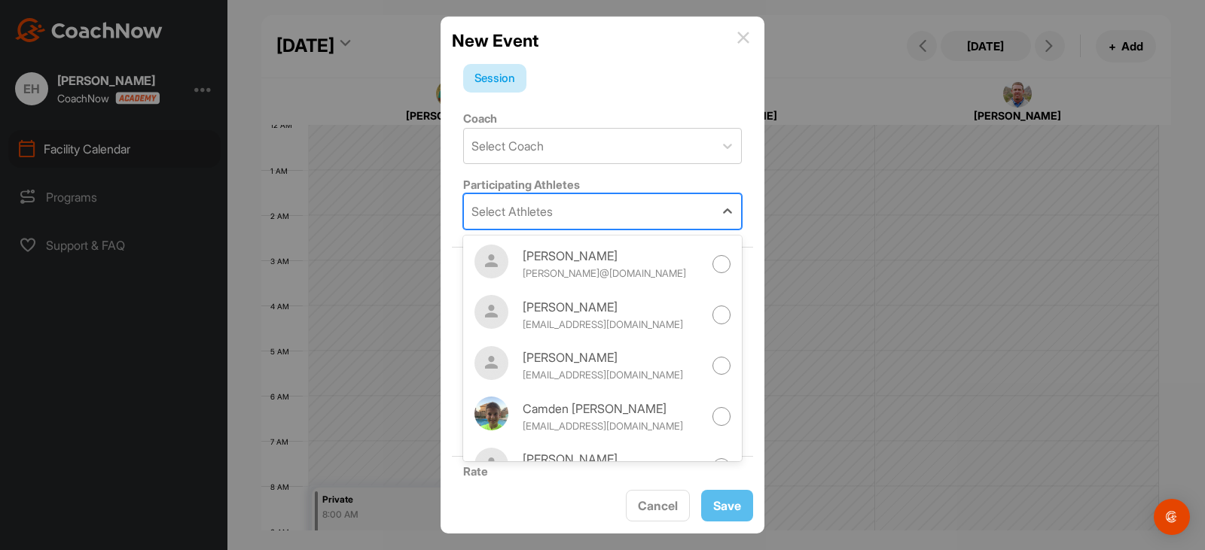
click at [567, 211] on div "Select Athletes" at bounding box center [589, 211] width 250 height 35
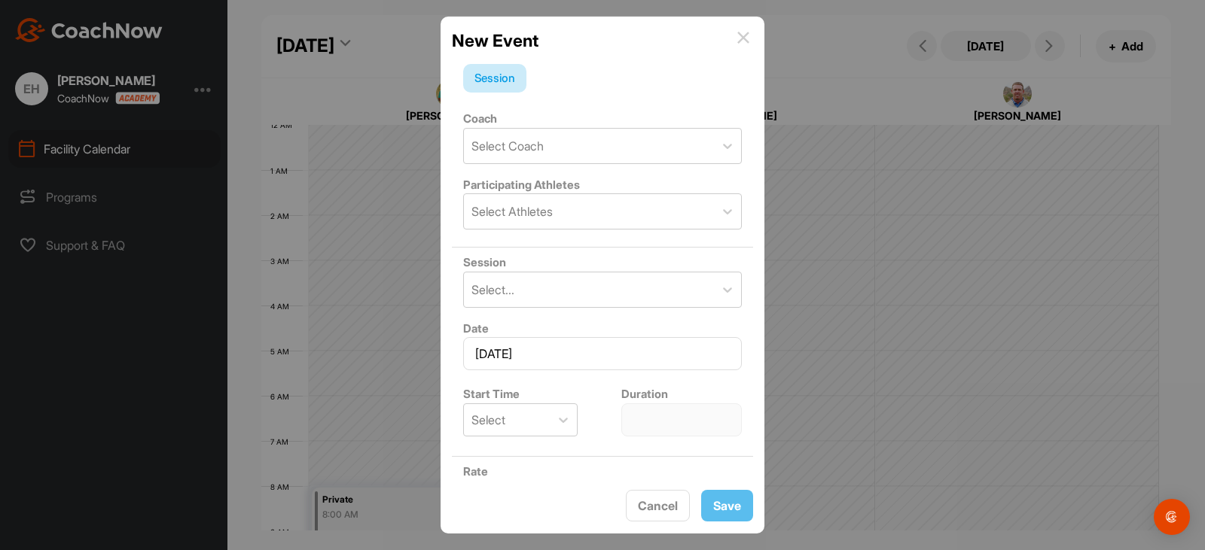
click at [745, 41] on img at bounding box center [743, 38] width 12 height 12
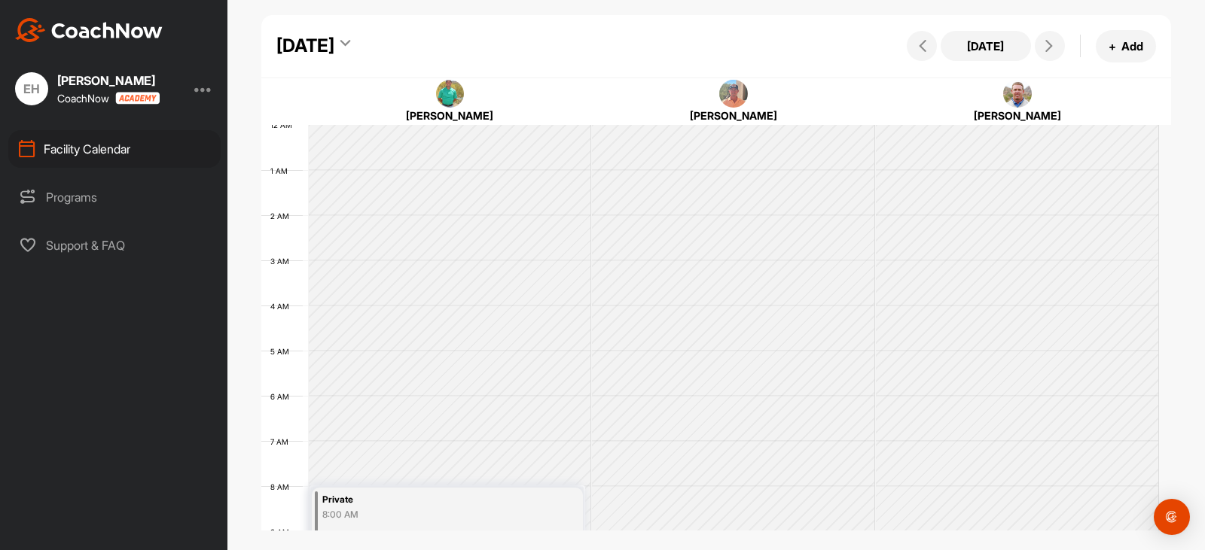
click at [118, 250] on div "Support & FAQ" at bounding box center [114, 246] width 212 height 38
click at [203, 95] on div at bounding box center [203, 89] width 18 height 18
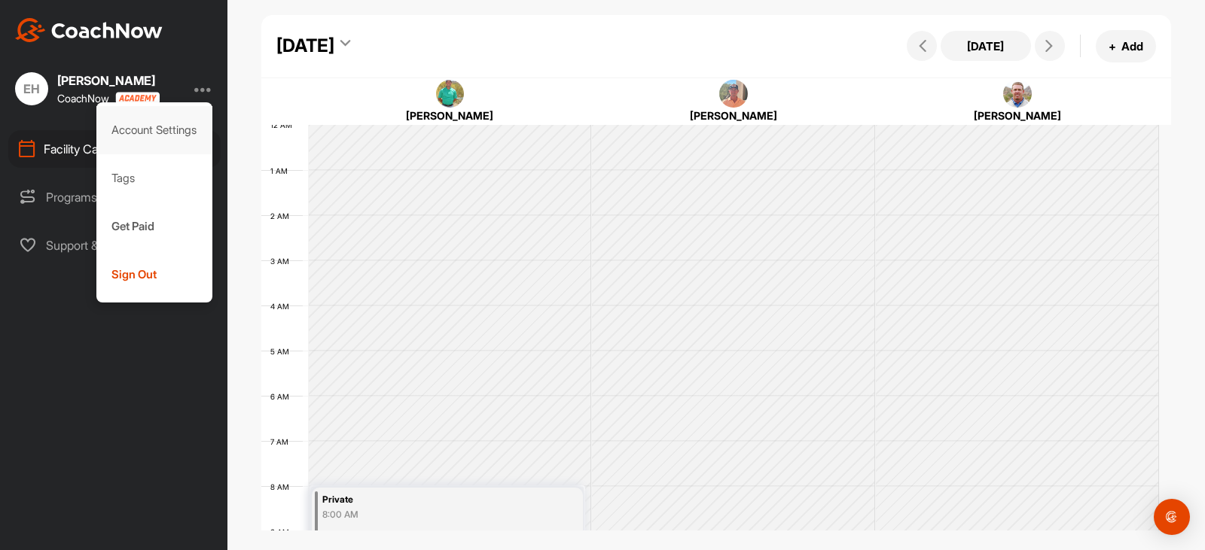
click at [184, 136] on div "Account Settings" at bounding box center [154, 130] width 117 height 48
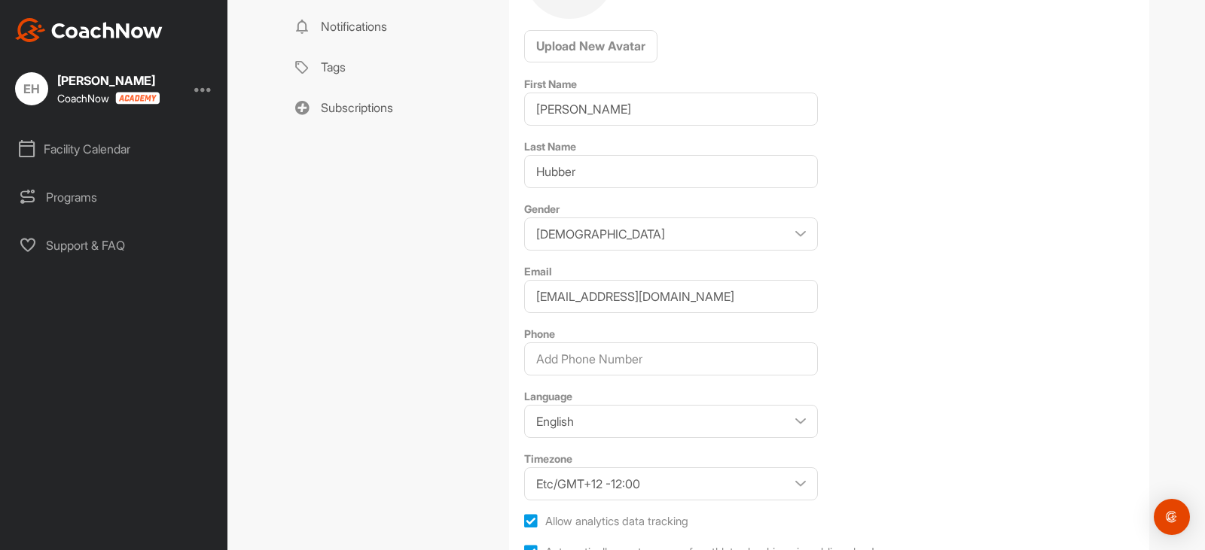
scroll to position [280, 0]
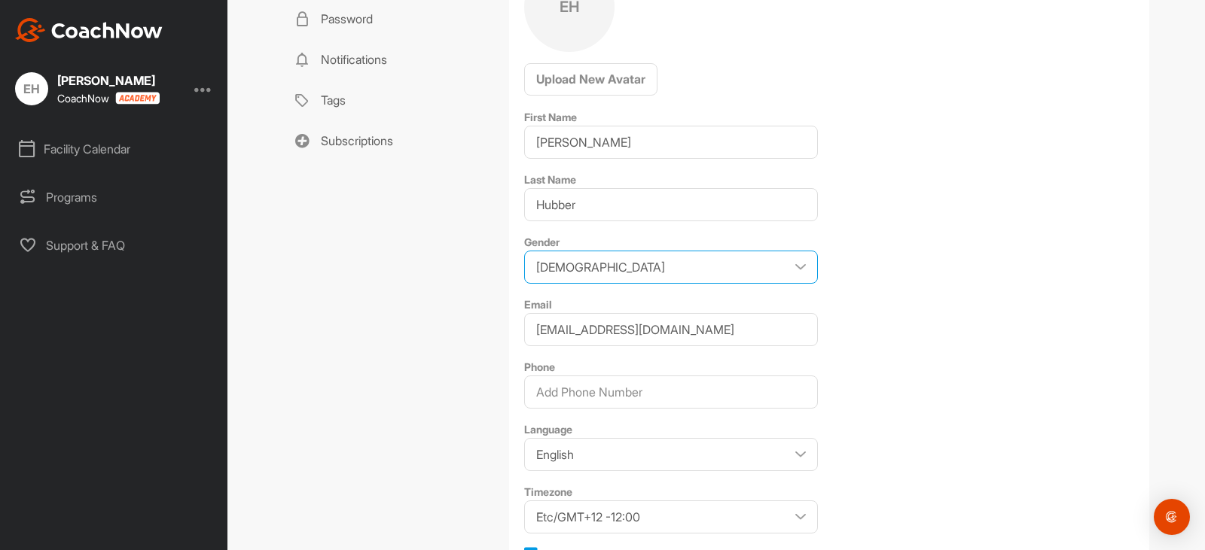
click at [588, 258] on select "[DEMOGRAPHIC_DATA] [DEMOGRAPHIC_DATA]" at bounding box center [671, 267] width 294 height 33
select select "[DEMOGRAPHIC_DATA]"
click at [524, 251] on select "[DEMOGRAPHIC_DATA] [DEMOGRAPHIC_DATA]" at bounding box center [671, 267] width 294 height 33
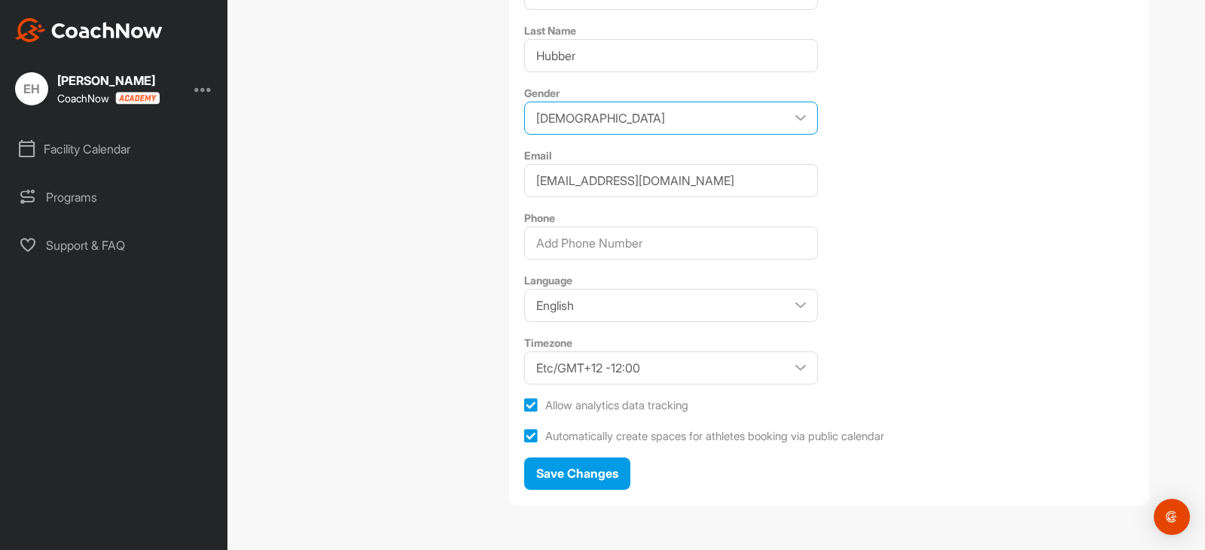
scroll to position [431, 0]
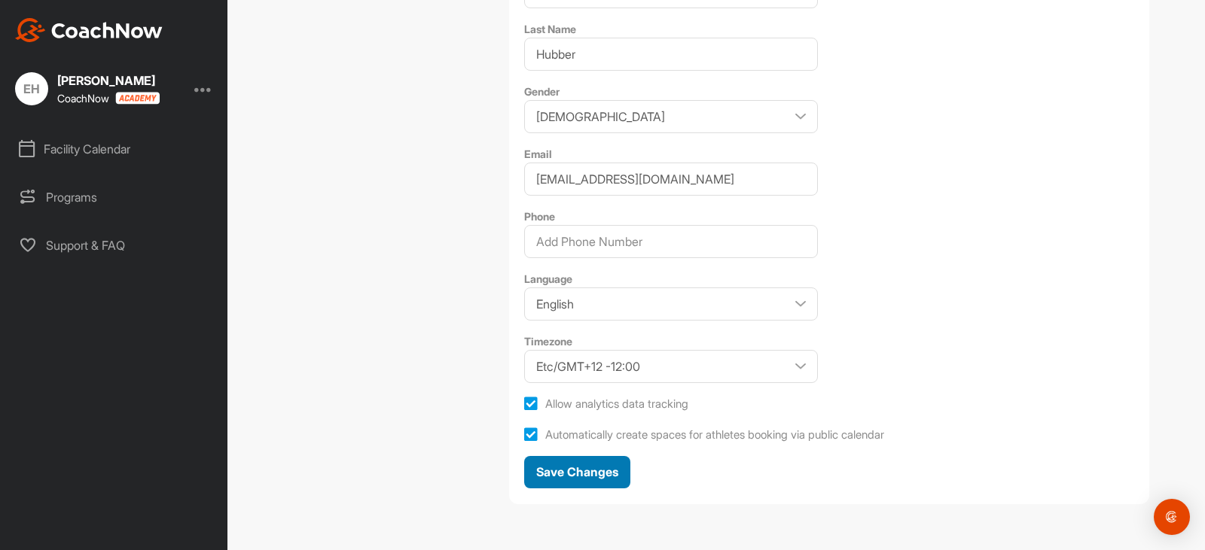
click at [579, 473] on span "Save Changes" at bounding box center [577, 472] width 82 height 15
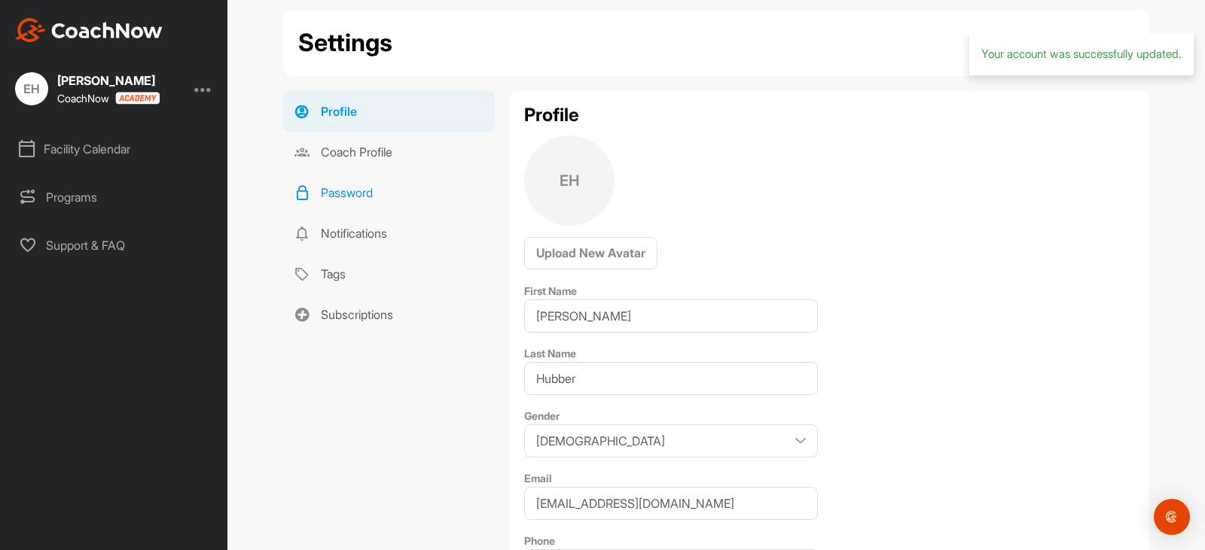
scroll to position [54, 0]
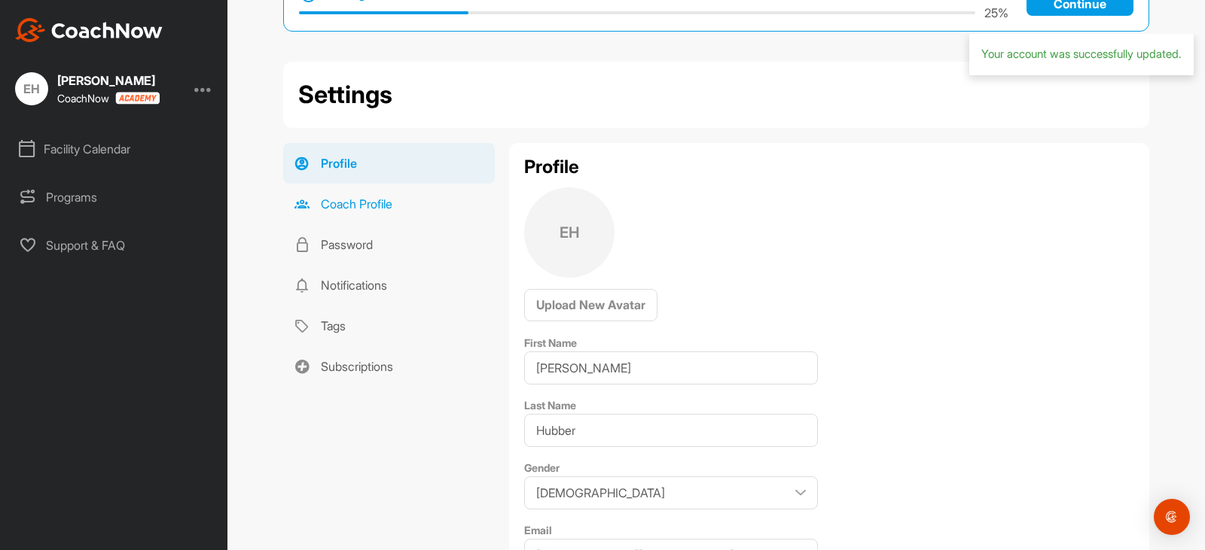
click at [340, 203] on link "Coach Profile" at bounding box center [389, 204] width 212 height 41
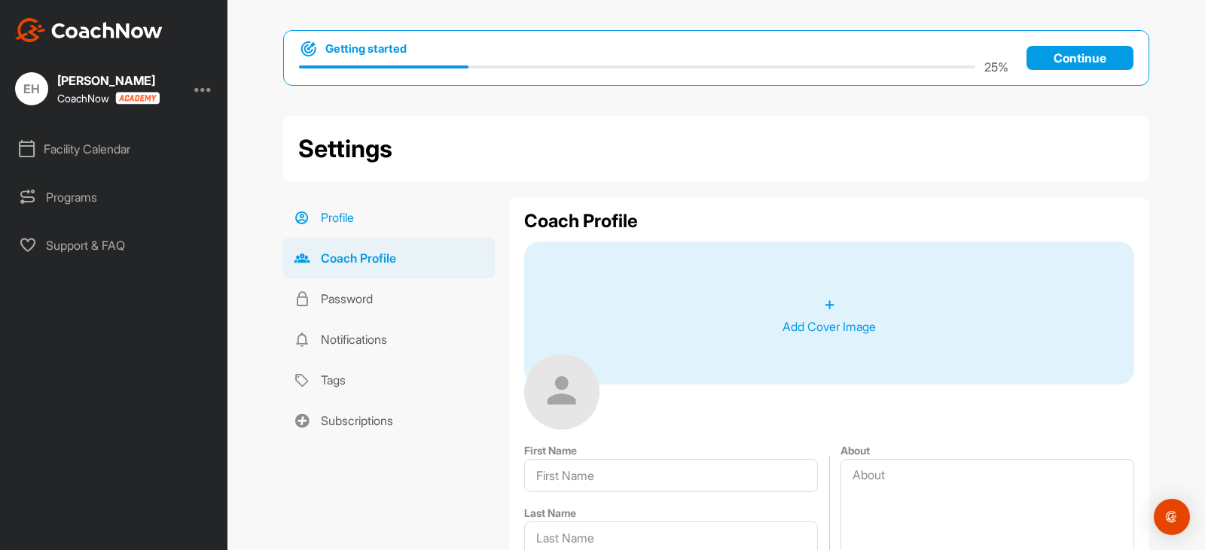
type input "[PERSON_NAME]"
type input "Hubber"
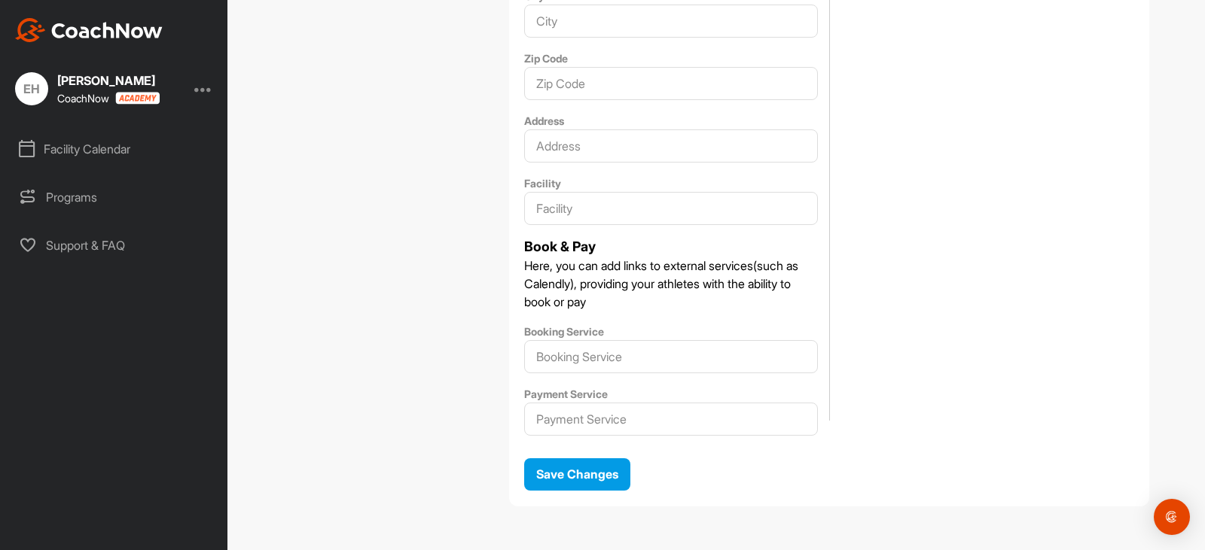
scroll to position [962, 0]
click at [64, 148] on div "Facility Calendar" at bounding box center [114, 149] width 212 height 38
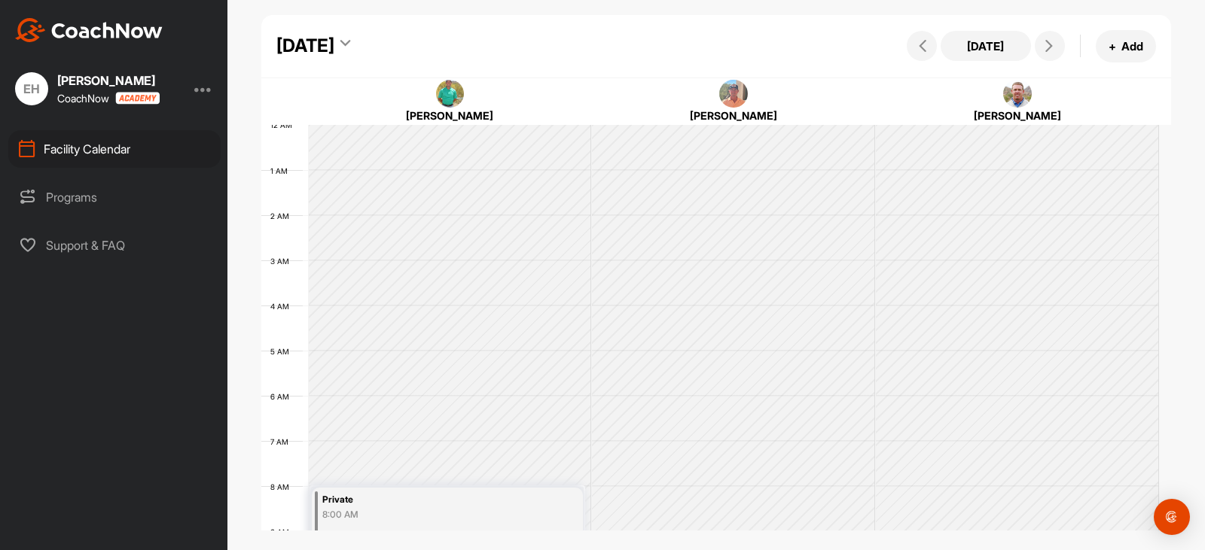
scroll to position [261, 0]
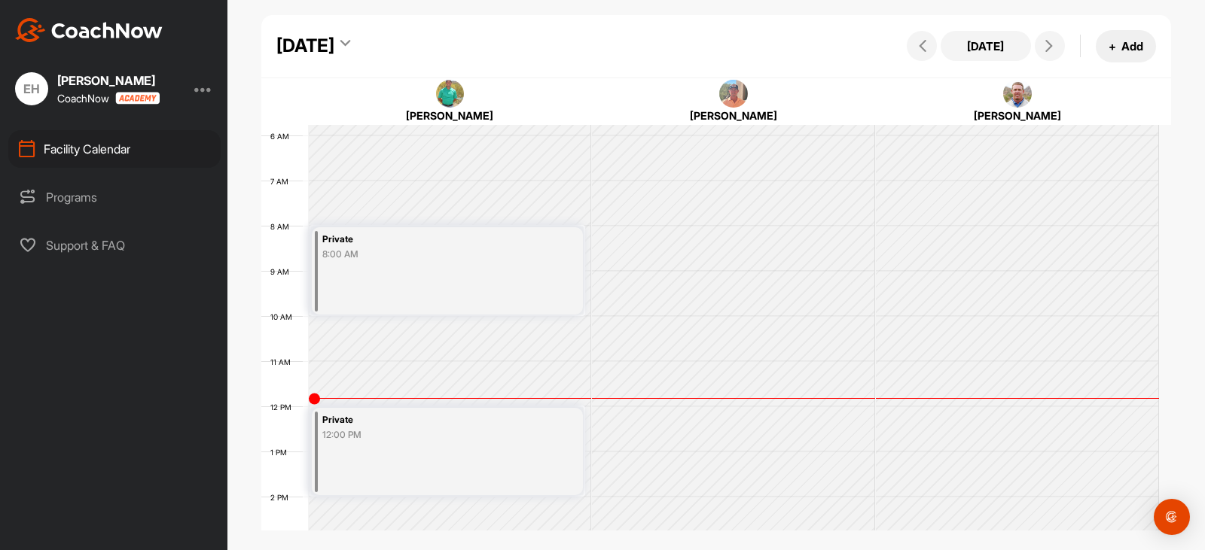
click at [1128, 46] on button "+ Add" at bounding box center [1126, 46] width 60 height 32
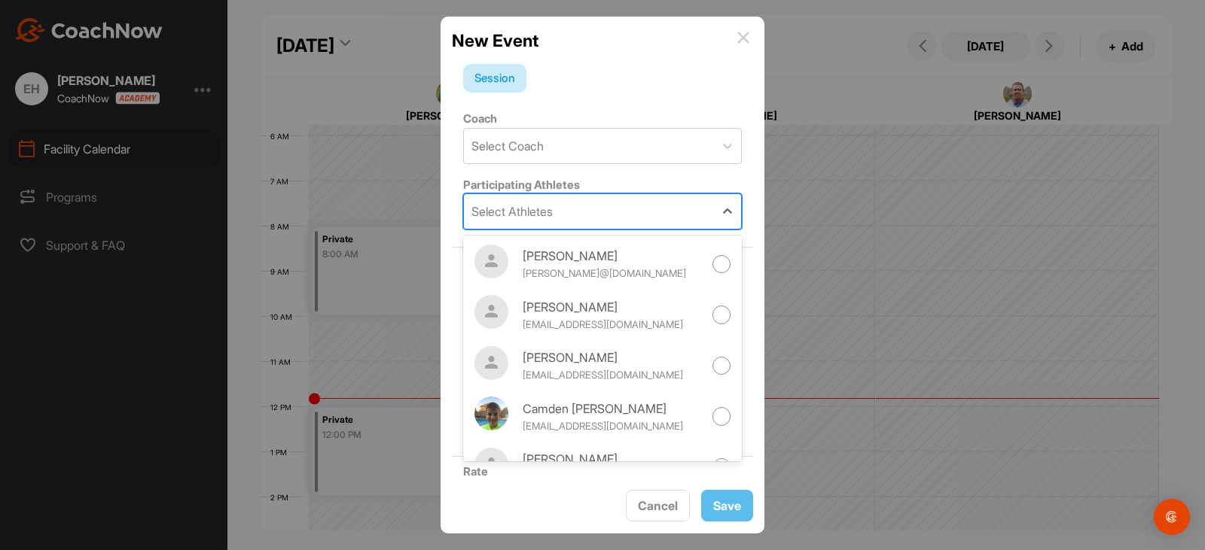
click at [668, 212] on div "Select Athletes" at bounding box center [589, 211] width 250 height 35
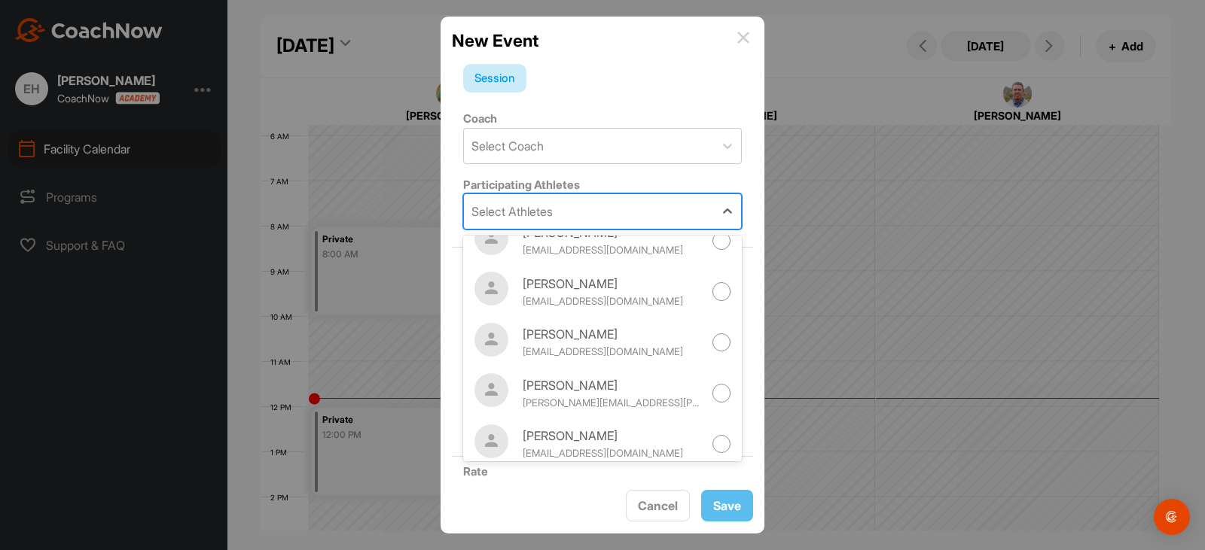
scroll to position [495, 0]
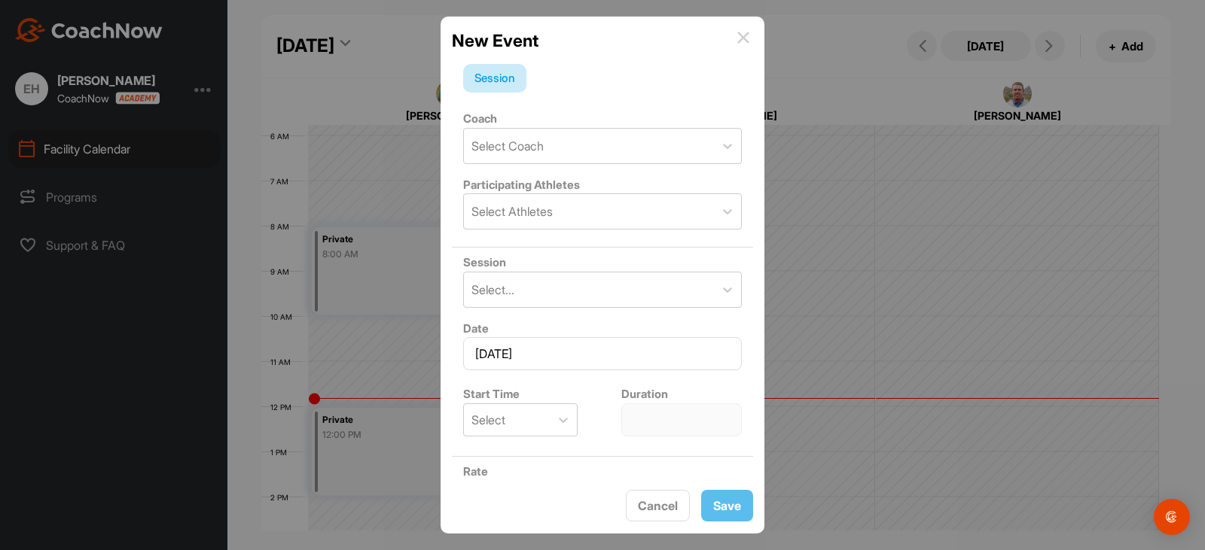
click at [633, 91] on div "Session" at bounding box center [602, 78] width 279 height 29
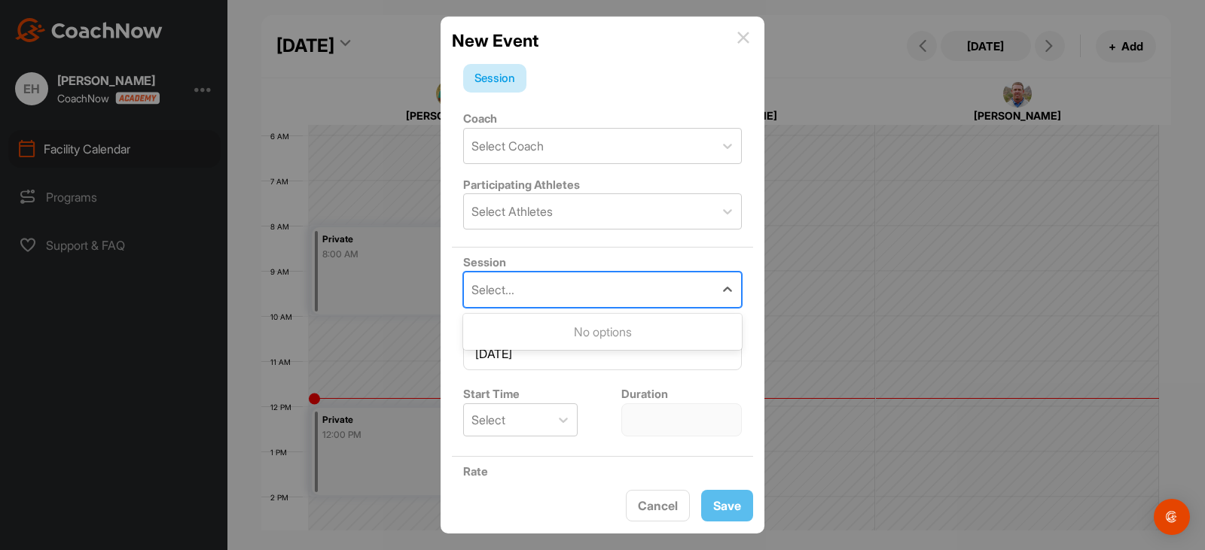
click at [638, 288] on div "Select..." at bounding box center [589, 290] width 250 height 35
click at [593, 212] on div "Select Athletes" at bounding box center [589, 211] width 250 height 35
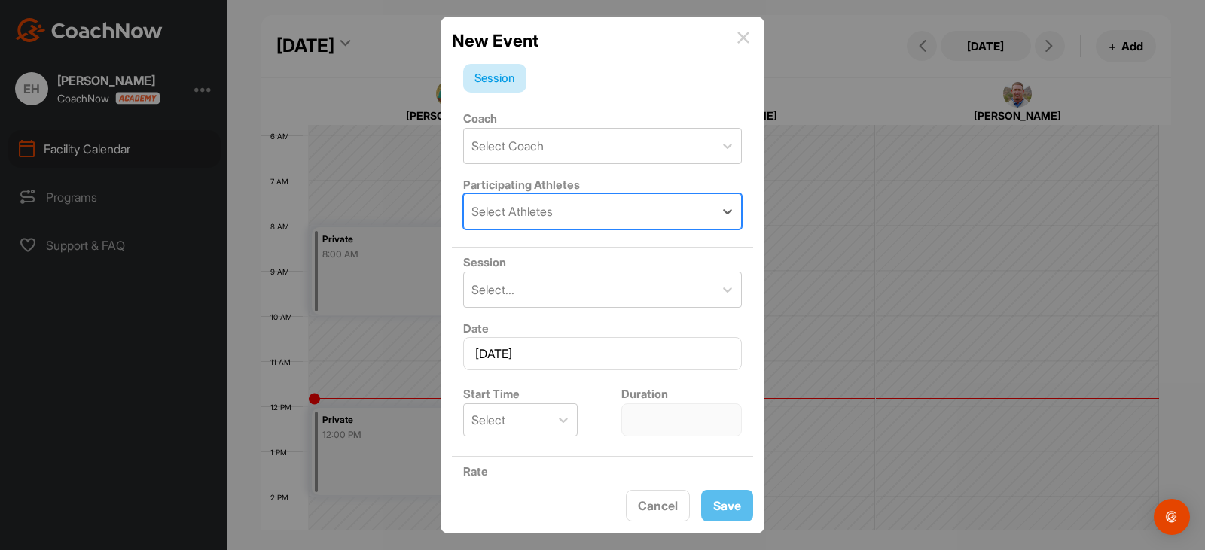
click at [602, 216] on div "Select Athletes" at bounding box center [589, 211] width 250 height 35
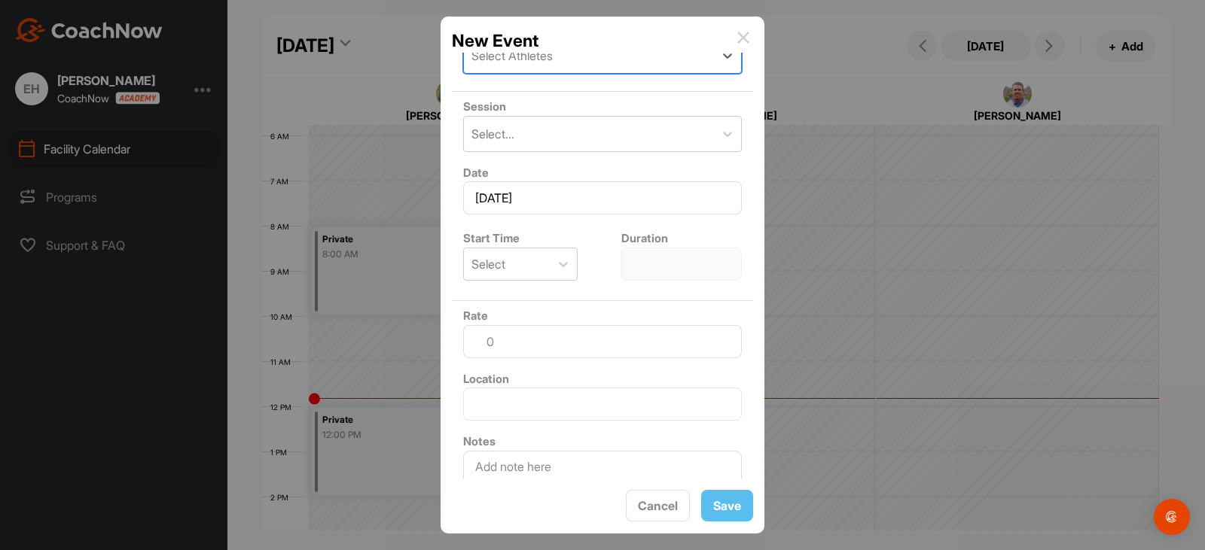
scroll to position [209, 0]
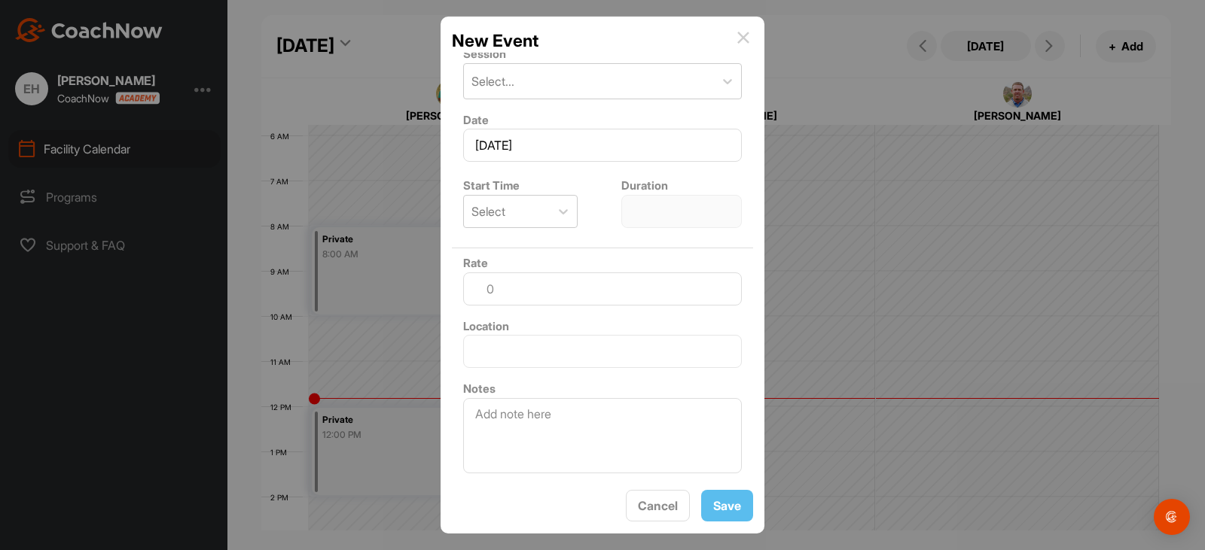
click at [744, 32] on img at bounding box center [743, 38] width 12 height 12
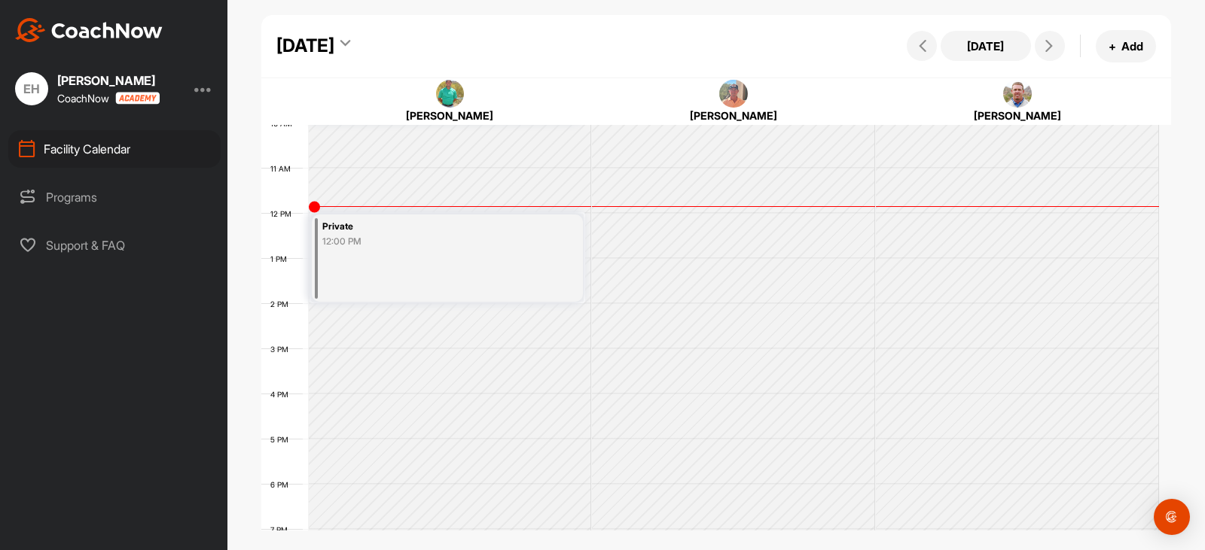
scroll to position [562, 0]
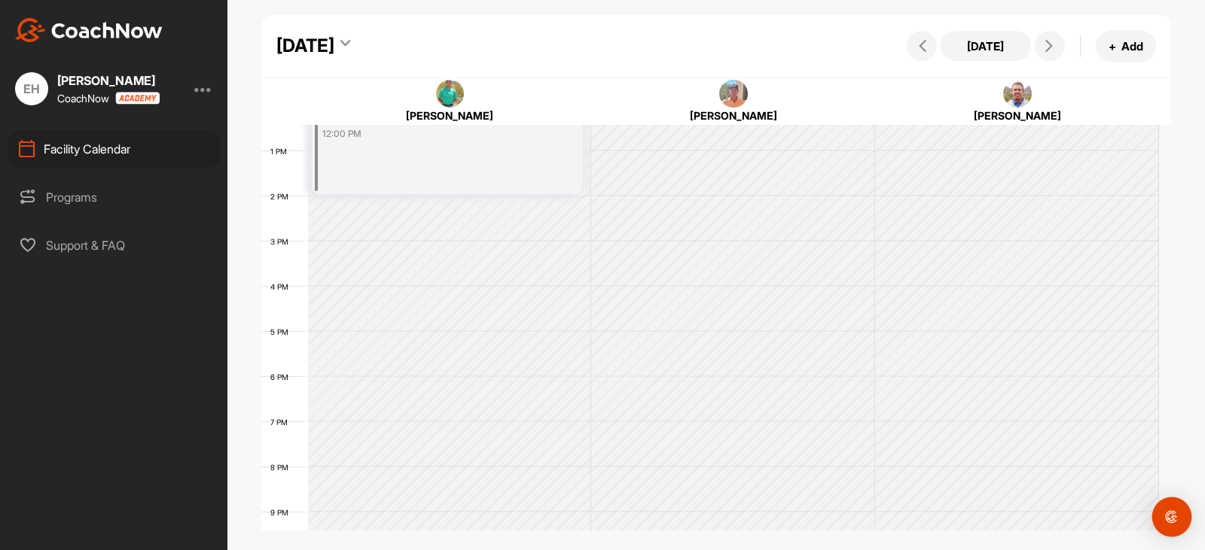
click at [1165, 523] on img "Open Intercom Messenger" at bounding box center [1172, 518] width 20 height 20
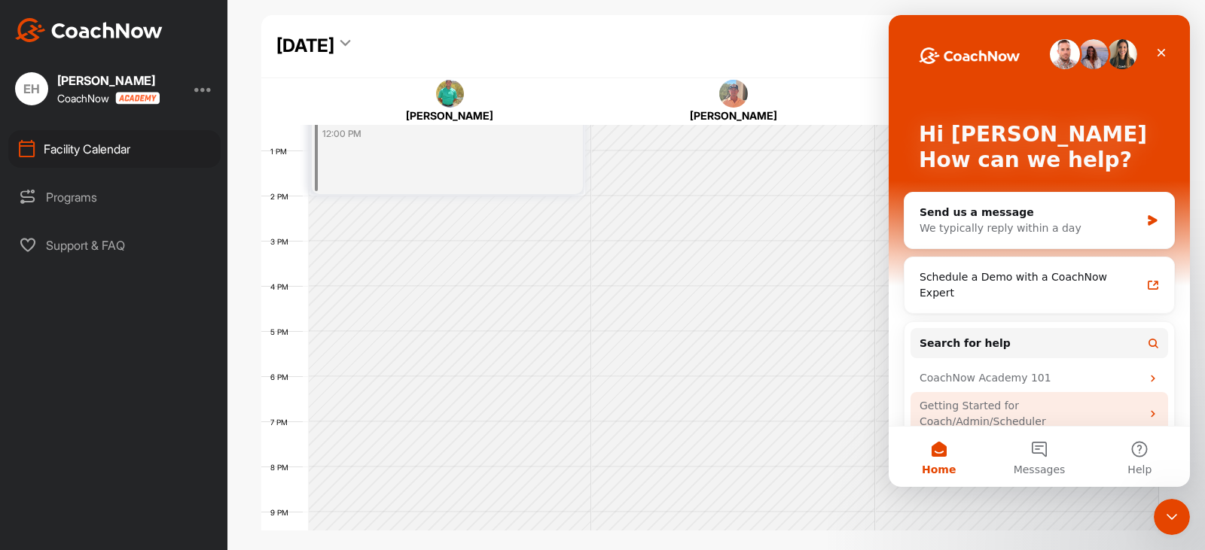
scroll to position [0, 0]
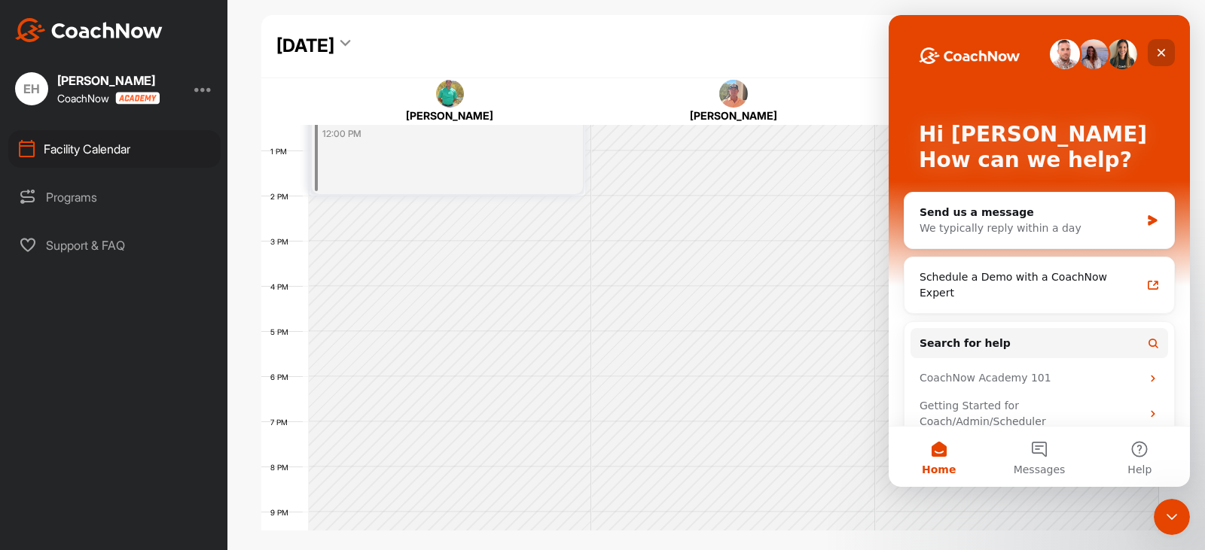
click at [1160, 50] on icon "Close" at bounding box center [1161, 53] width 12 height 12
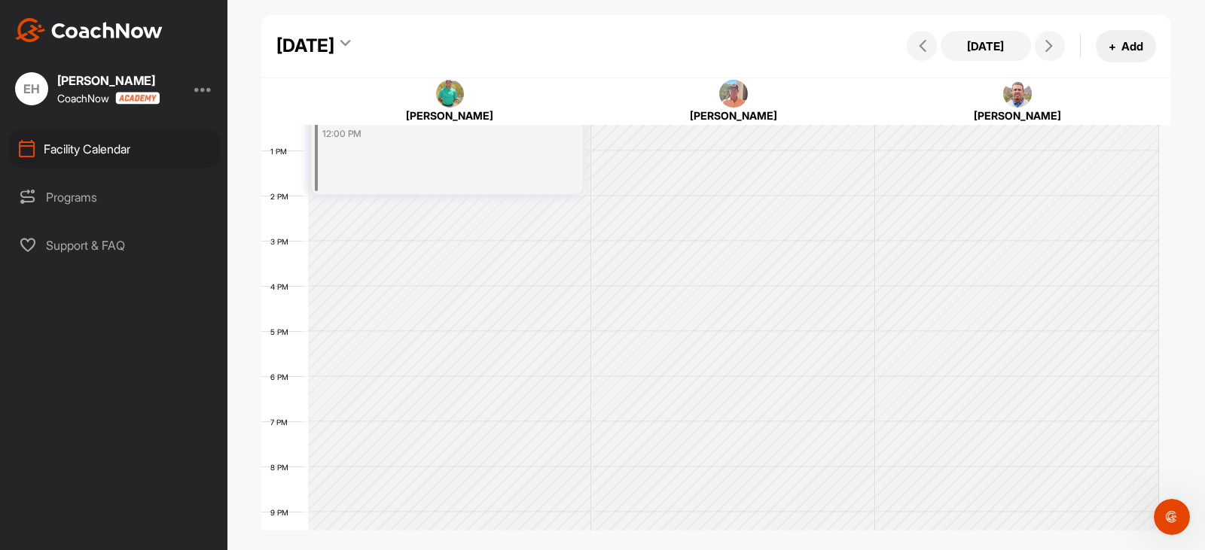
click at [1125, 50] on button "+ Add" at bounding box center [1126, 46] width 60 height 32
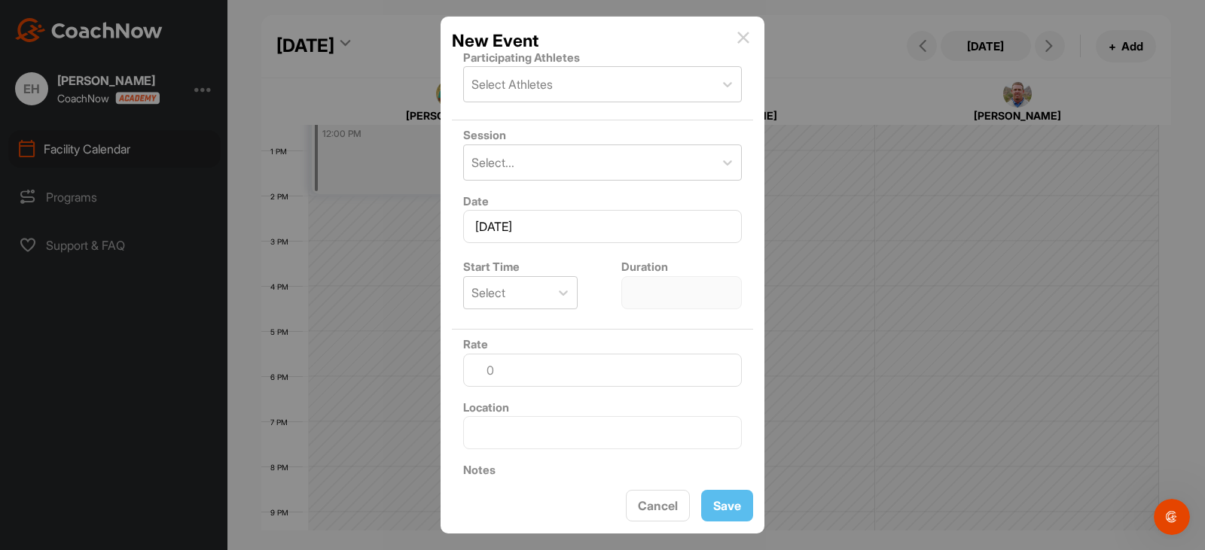
scroll to position [209, 0]
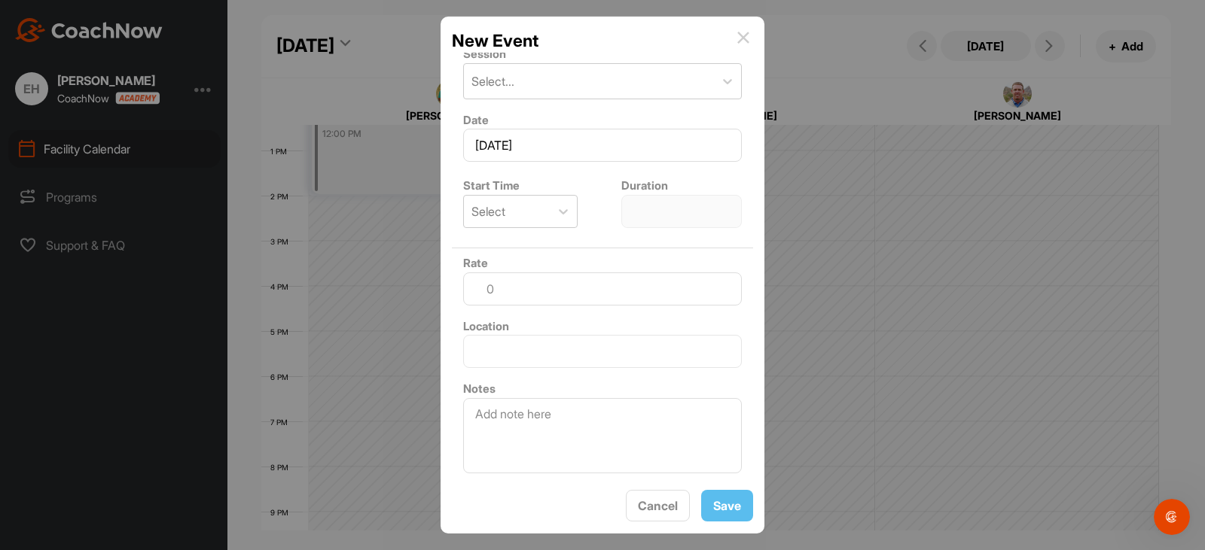
click at [739, 34] on img at bounding box center [743, 38] width 12 height 12
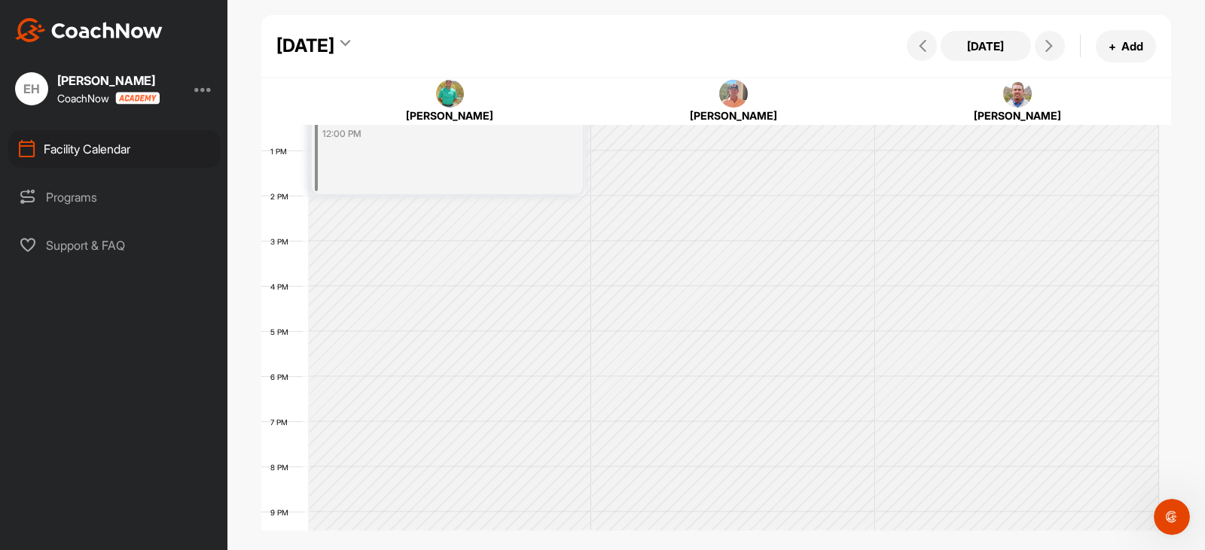
click at [107, 197] on div "Programs" at bounding box center [114, 197] width 212 height 38
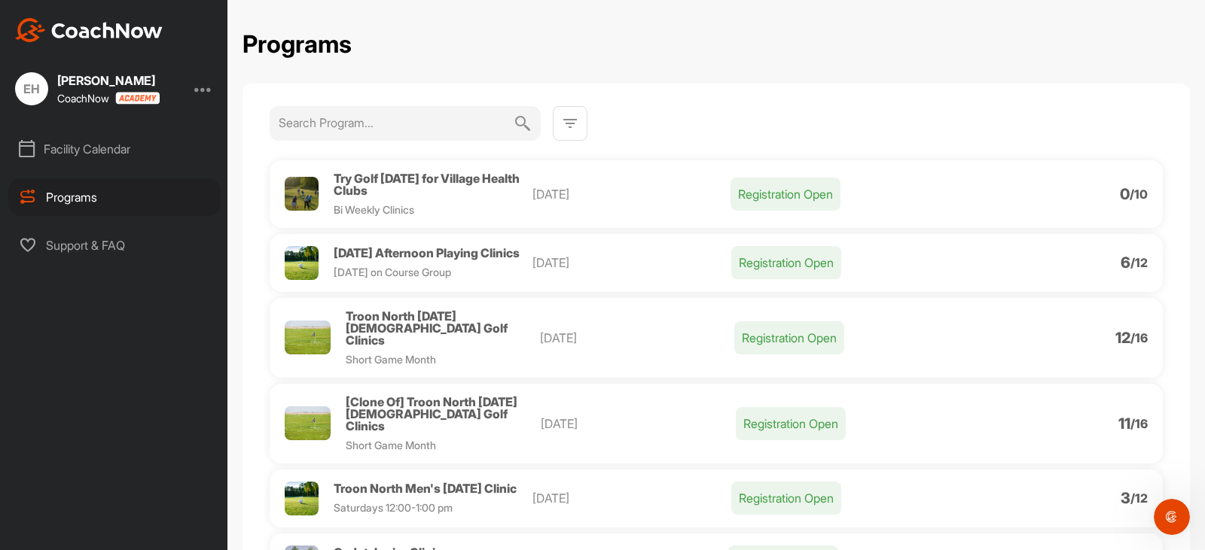
click at [441, 130] on input at bounding box center [396, 122] width 235 height 33
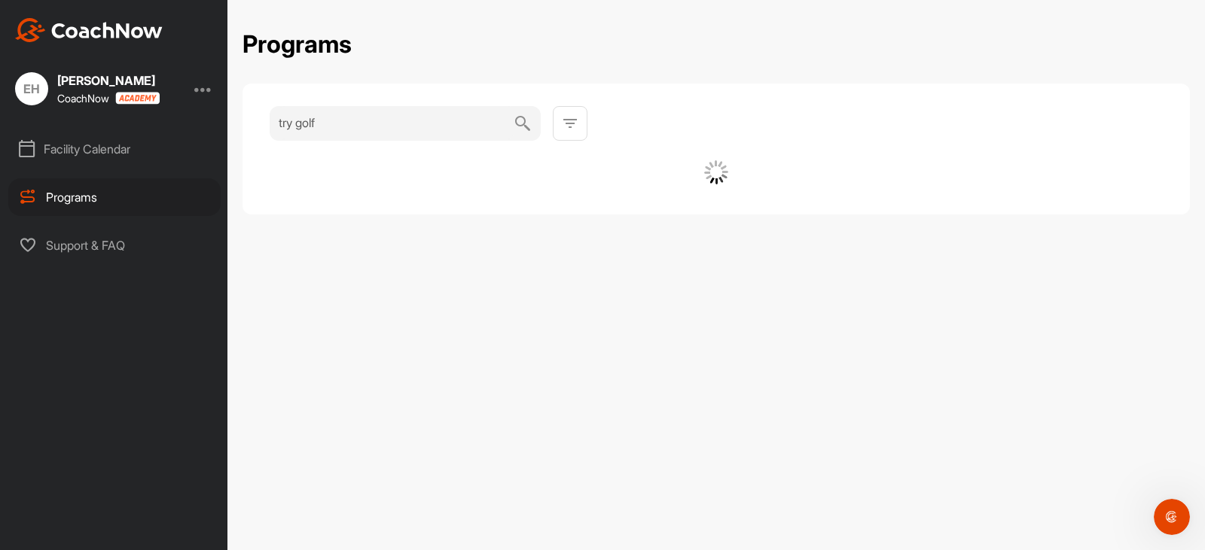
type input "try golf"
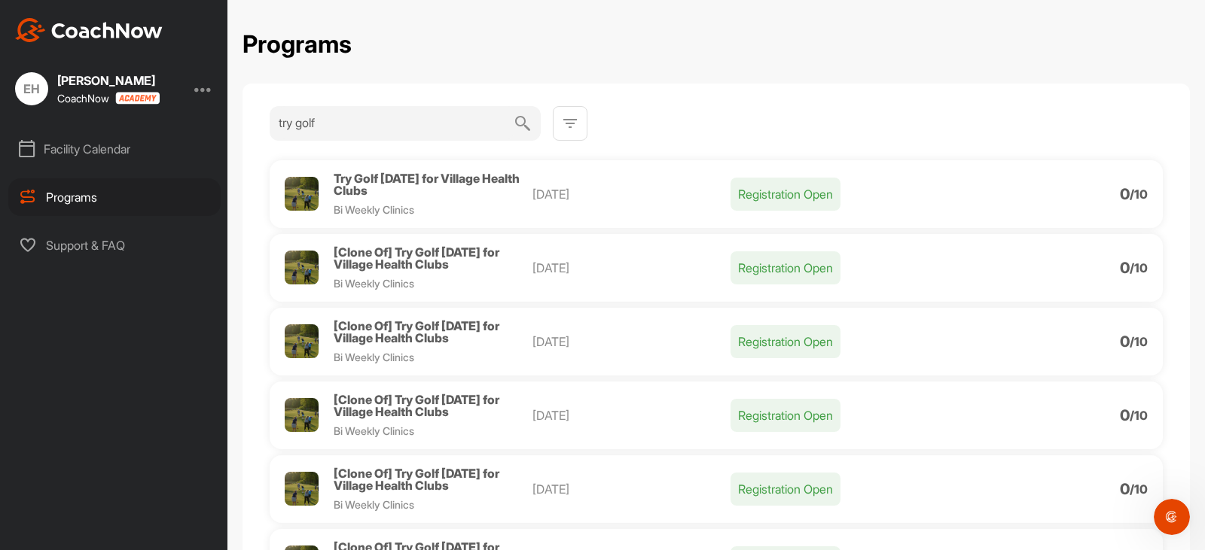
click at [206, 87] on div at bounding box center [203, 89] width 18 height 18
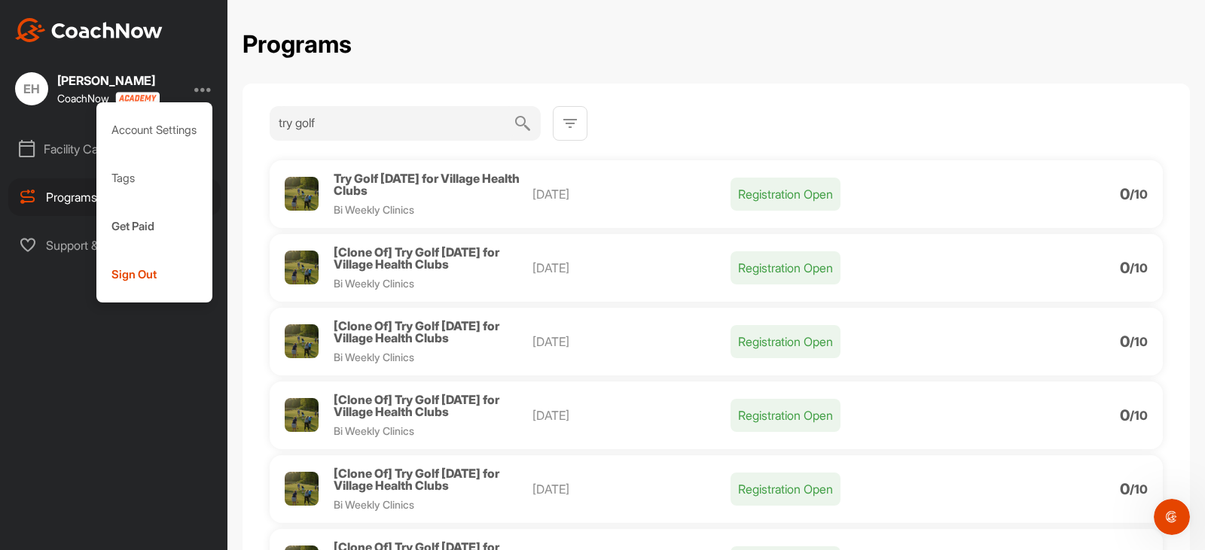
click at [77, 30] on img at bounding box center [89, 30] width 148 height 24
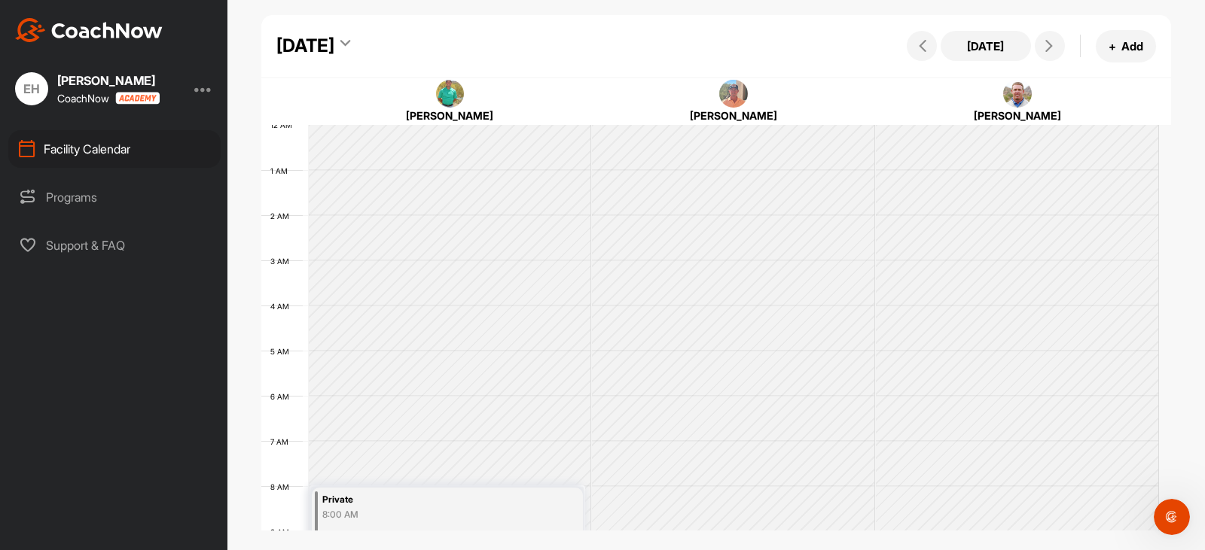
scroll to position [261, 0]
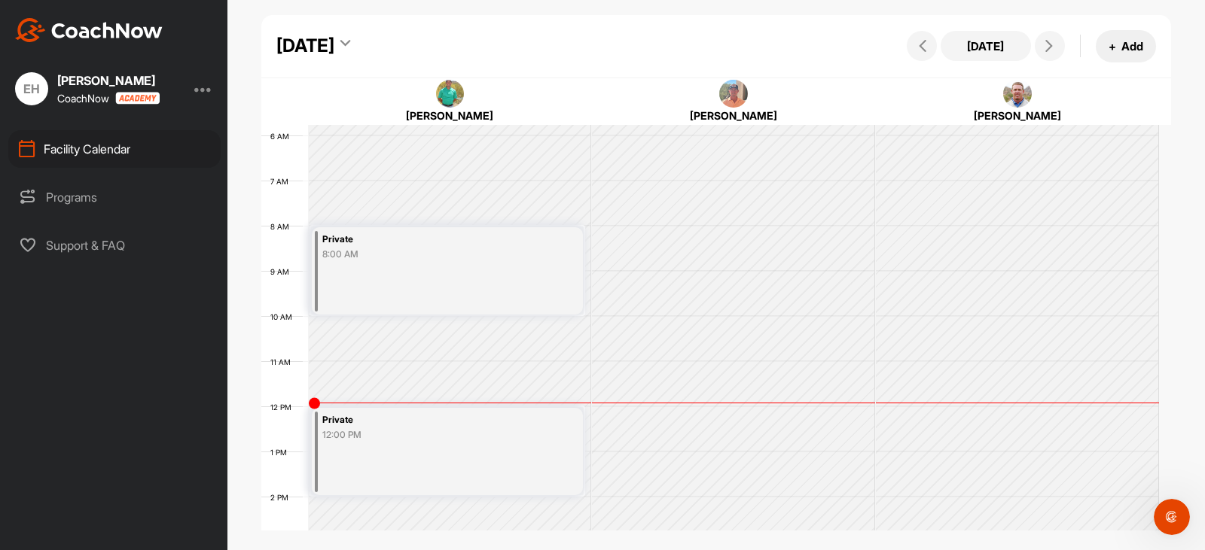
click at [1139, 53] on button "+ Add" at bounding box center [1126, 46] width 60 height 32
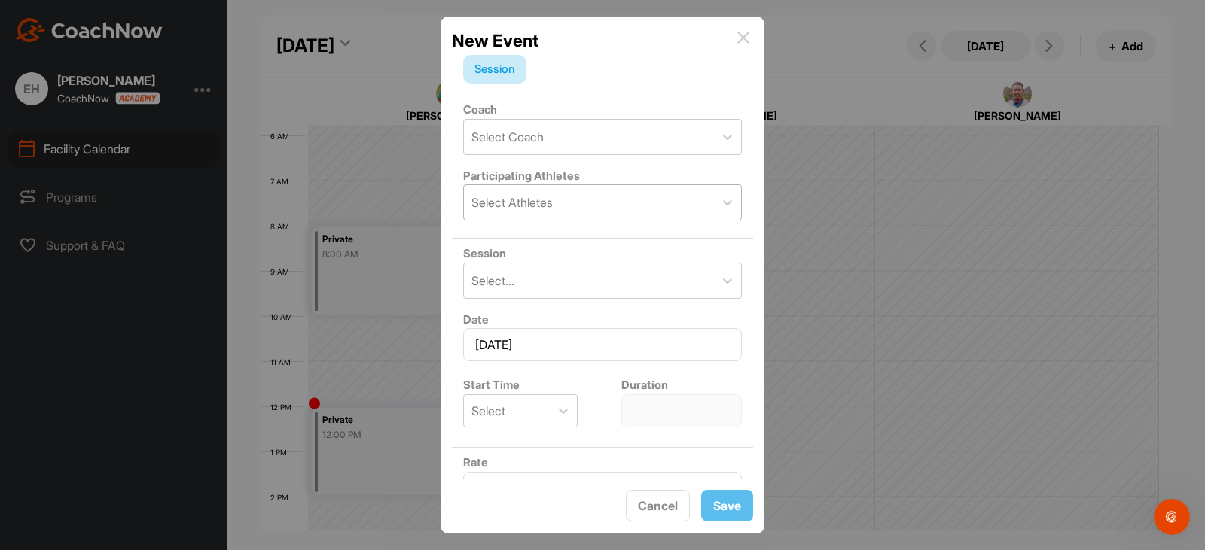
scroll to position [0, 0]
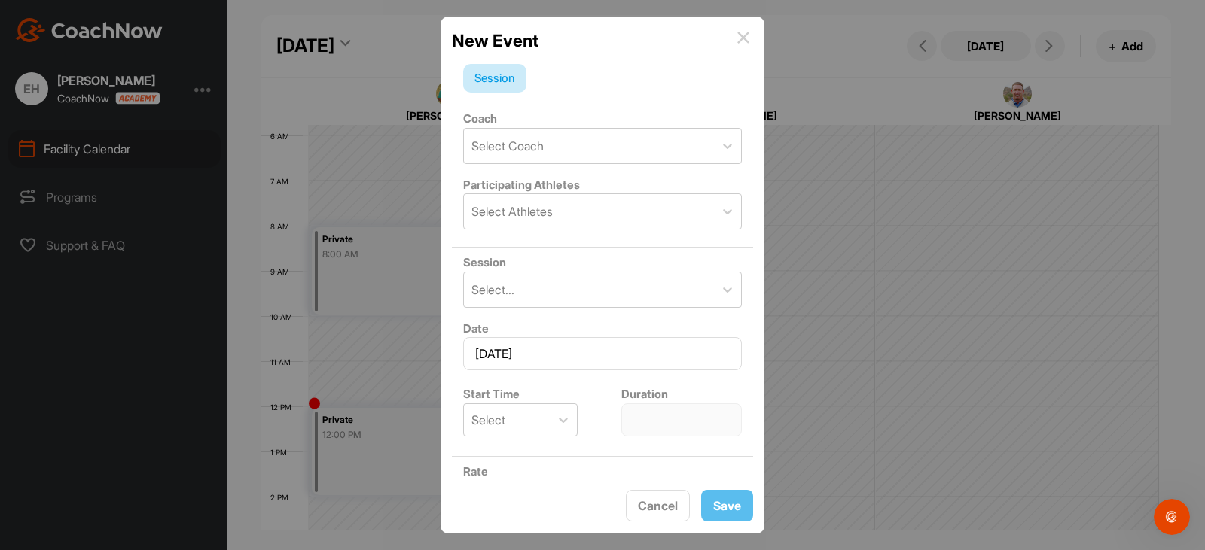
click at [743, 35] on img at bounding box center [743, 38] width 12 height 12
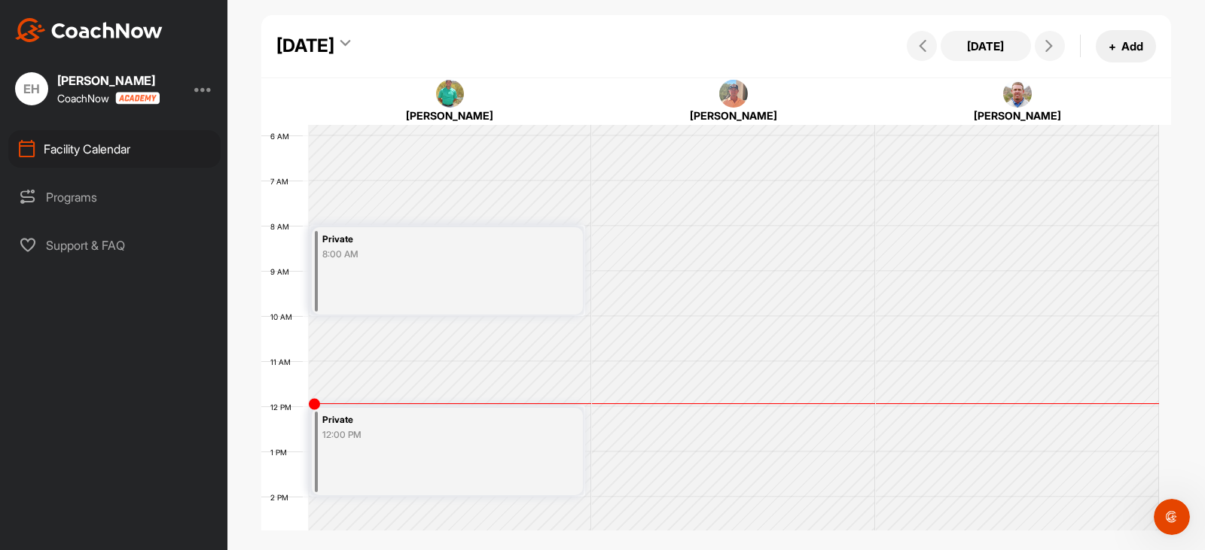
click at [1120, 44] on button "+ Add" at bounding box center [1126, 46] width 60 height 32
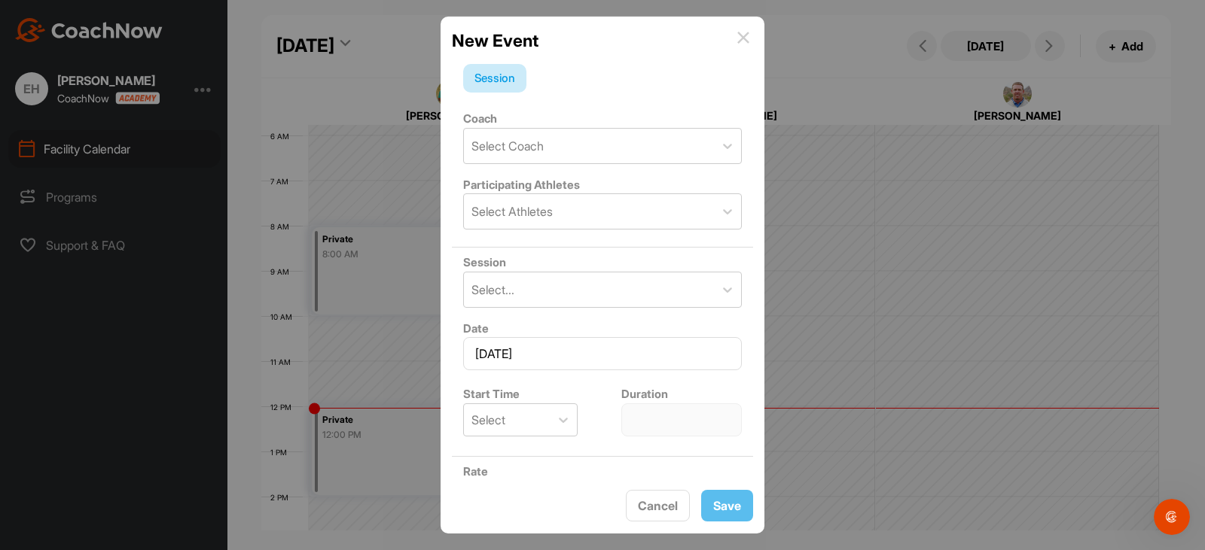
click at [742, 36] on img at bounding box center [743, 38] width 12 height 12
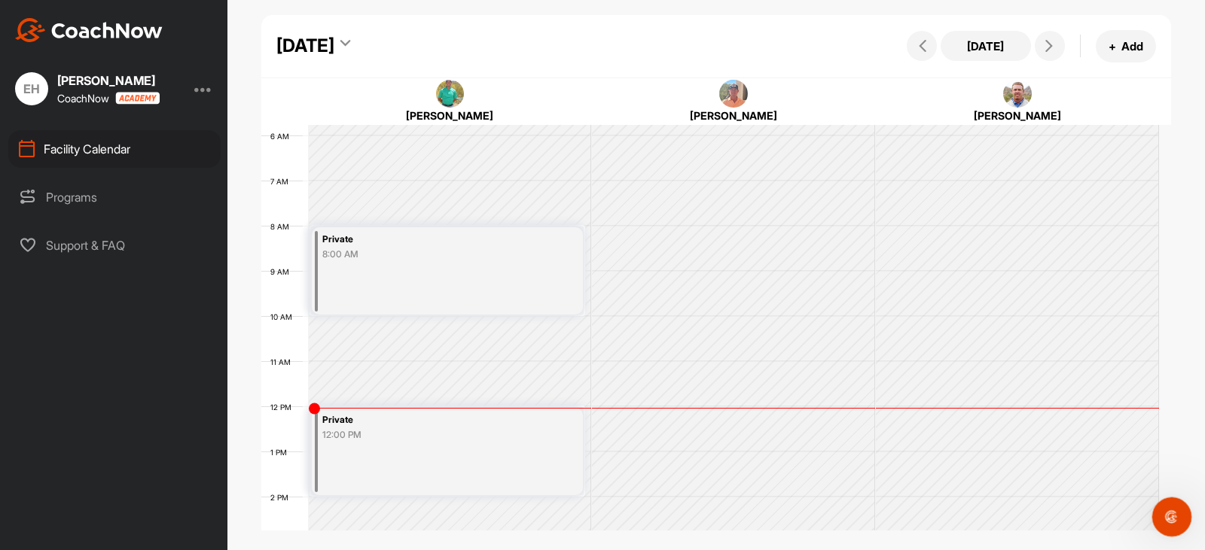
click at [1157, 521] on div "Open Intercom Messenger" at bounding box center [1170, 515] width 50 height 50
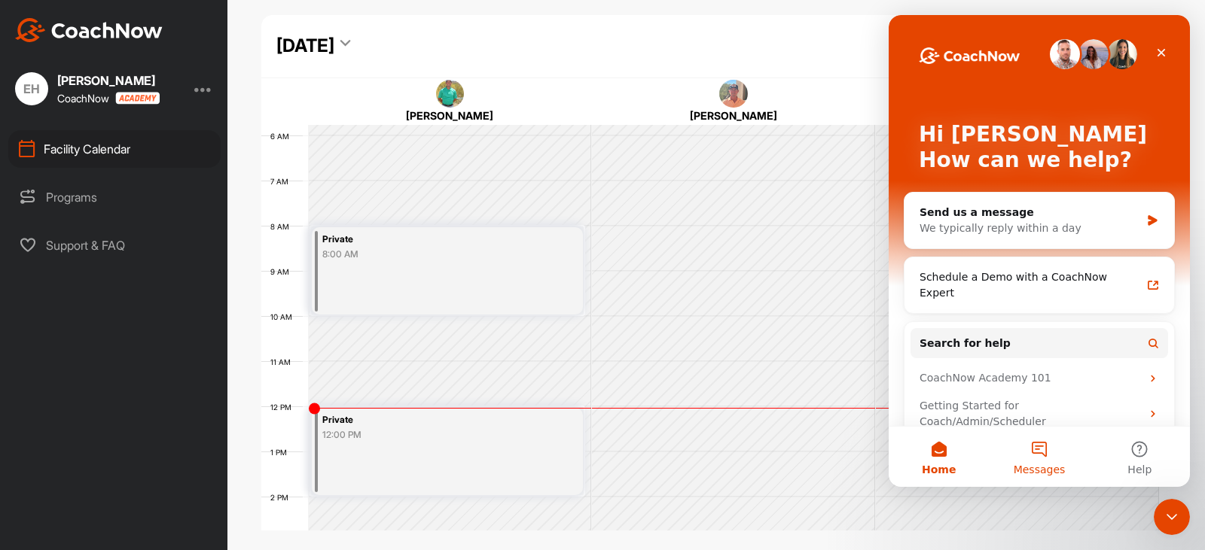
click at [1036, 457] on button "Messages" at bounding box center [1039, 457] width 100 height 60
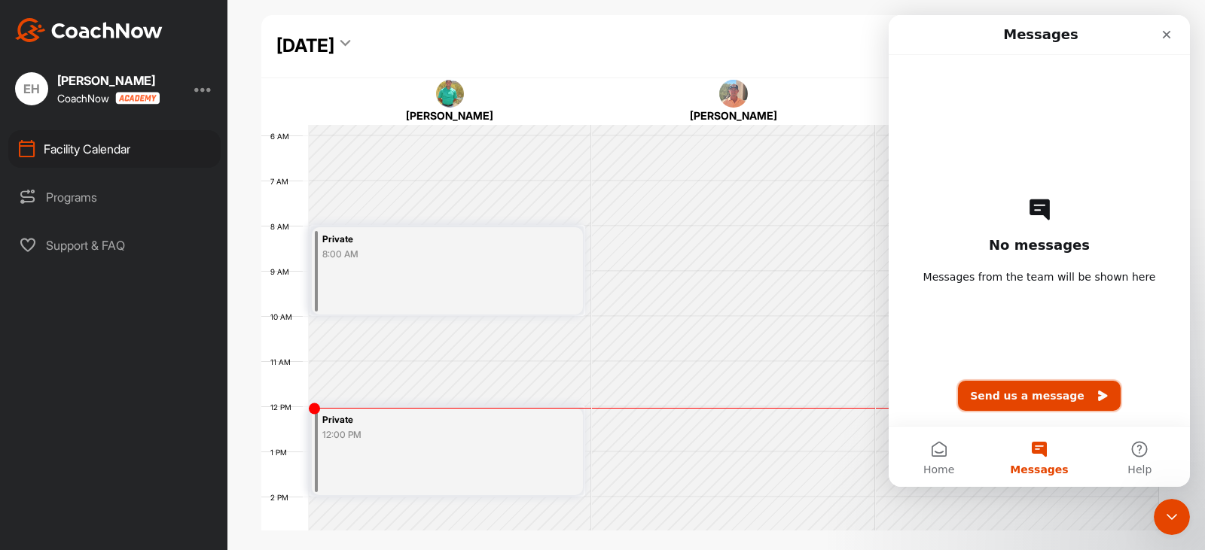
click at [1022, 399] on button "Send us a message" at bounding box center [1039, 396] width 163 height 30
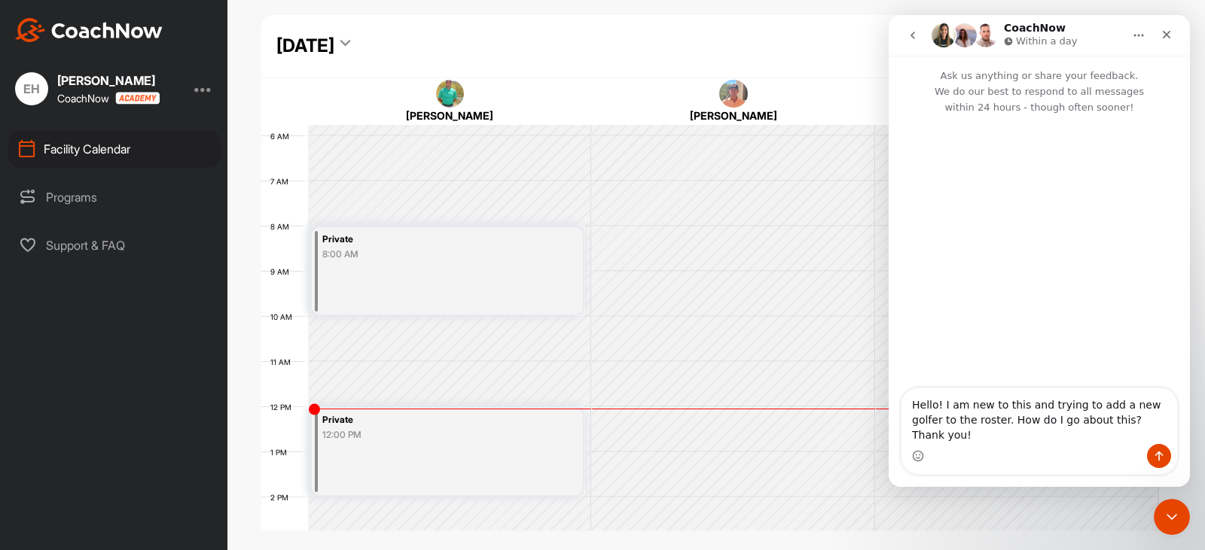
type textarea "Hello! I am new to this and trying to add a new golfer to the roster. How do I …"
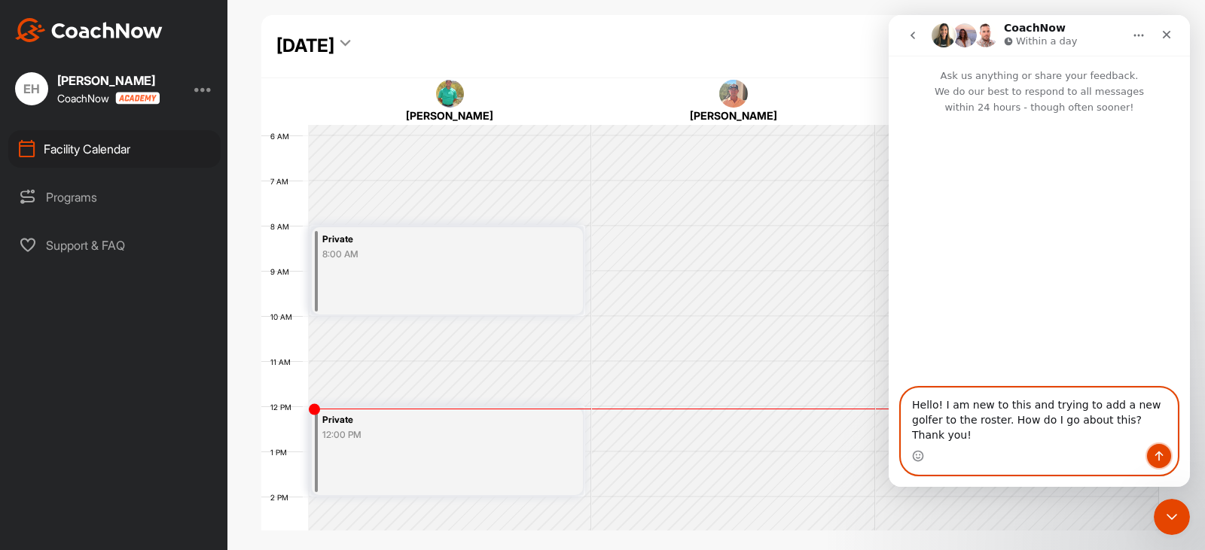
click at [1158, 450] on icon "Send a message…" at bounding box center [1159, 456] width 12 height 12
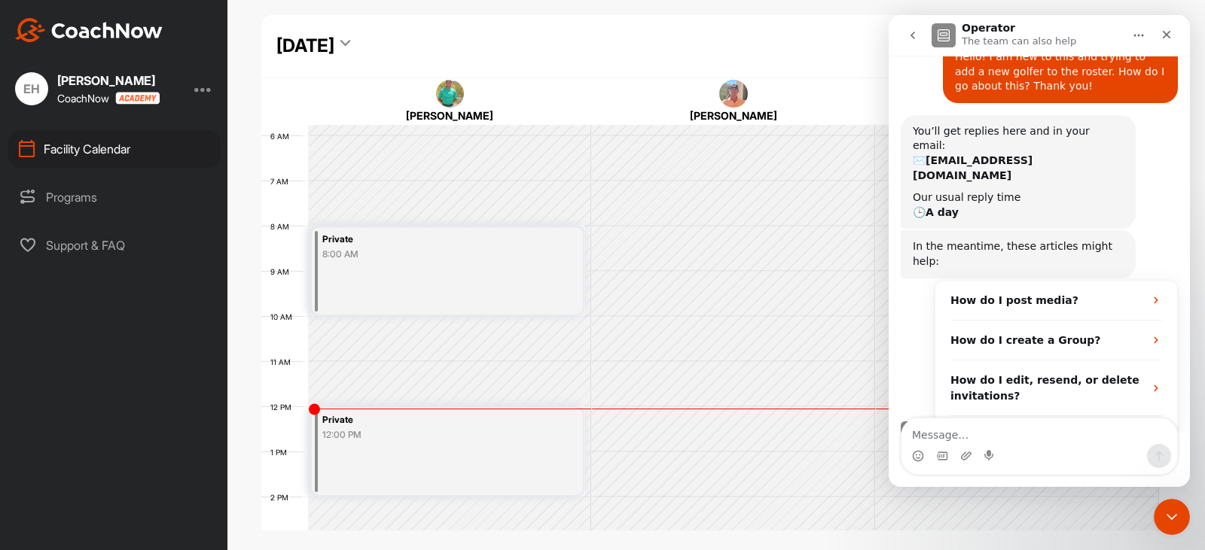
scroll to position [100, 0]
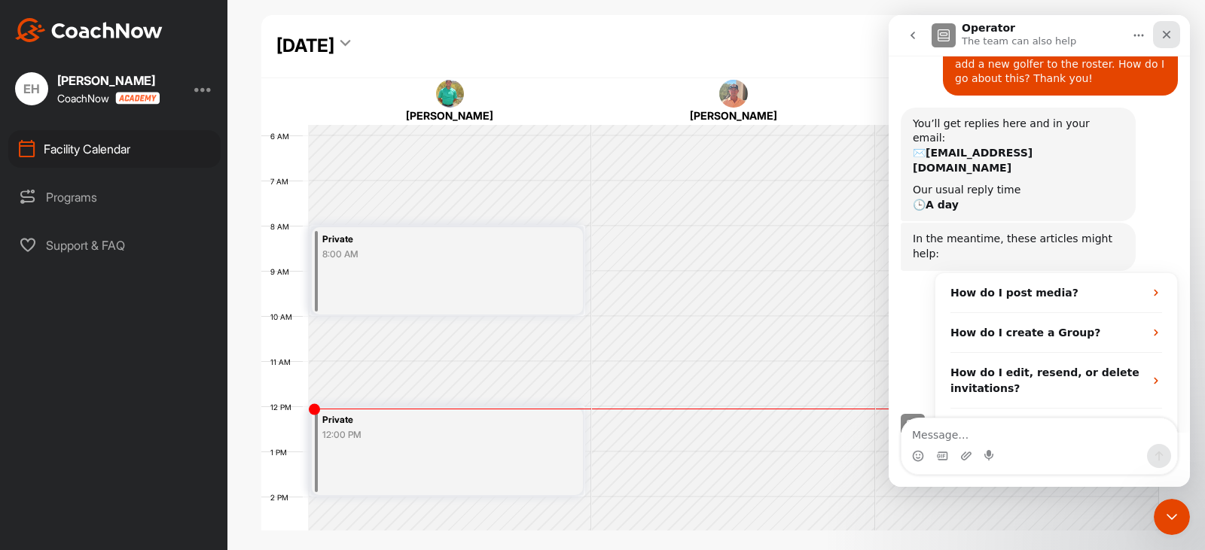
drag, startPoint x: 1174, startPoint y: 35, endPoint x: 1852, endPoint y: 33, distance: 677.7
click at [1174, 35] on div "Close" at bounding box center [1166, 34] width 27 height 27
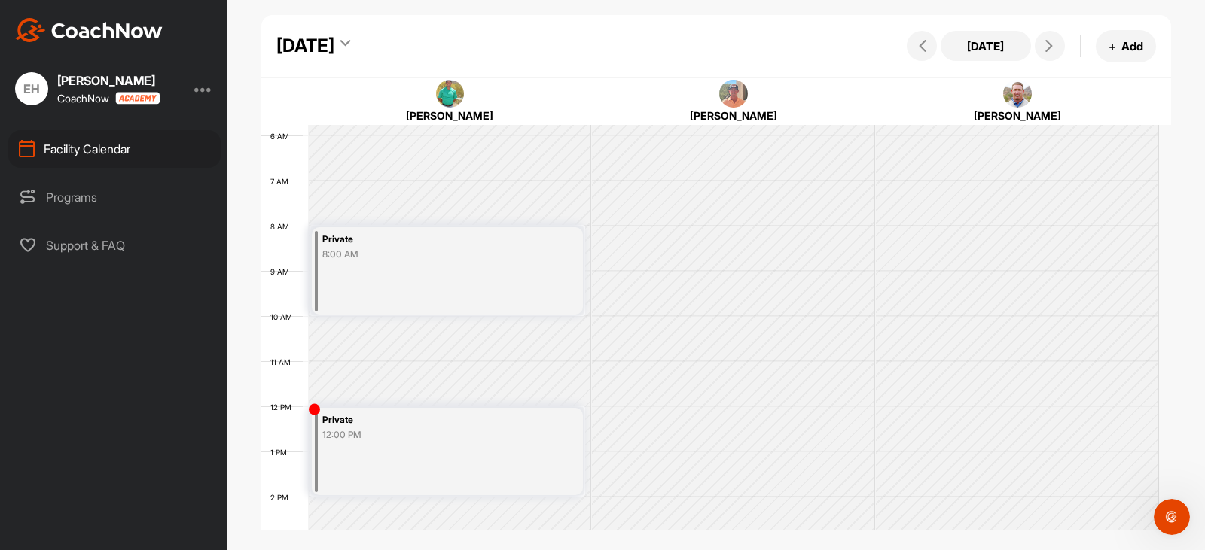
click at [90, 27] on img at bounding box center [89, 30] width 148 height 24
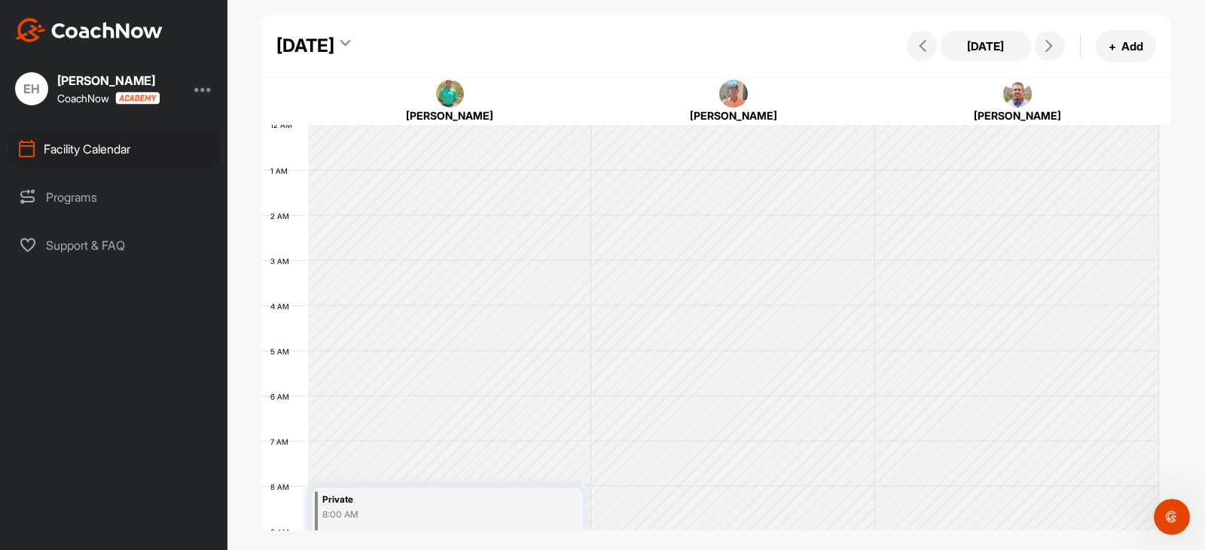
scroll to position [261, 0]
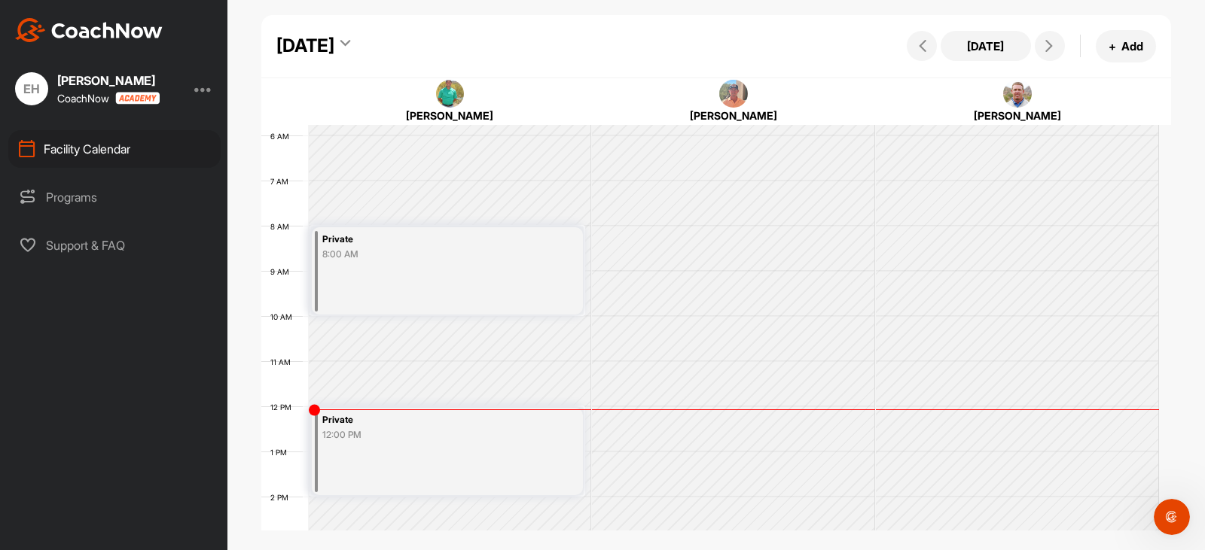
click at [101, 206] on div "Programs" at bounding box center [114, 197] width 212 height 38
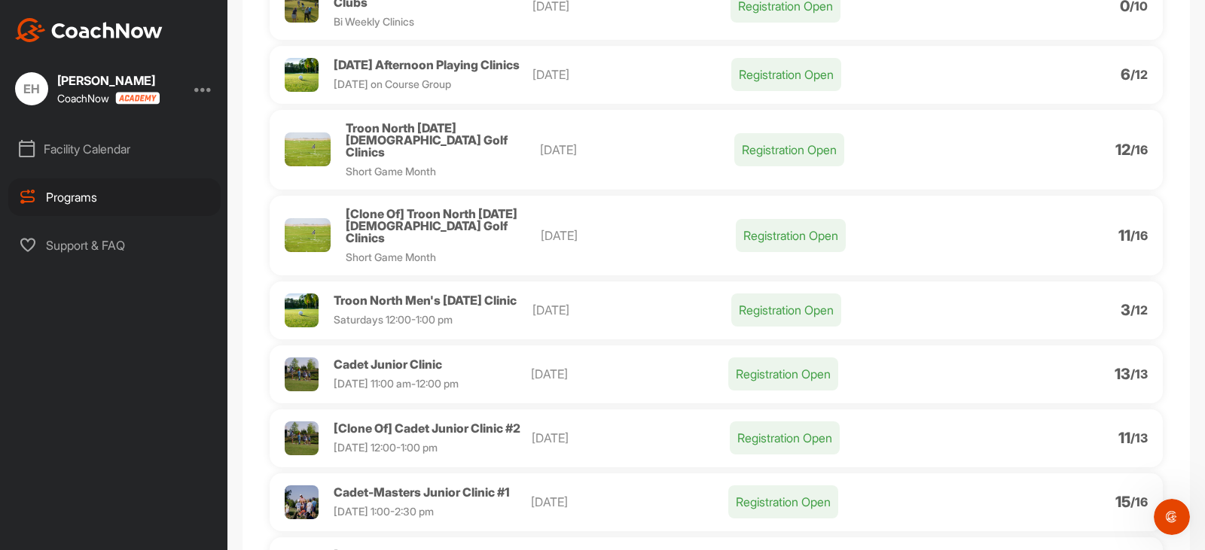
scroll to position [301, 0]
